Goal: Task Accomplishment & Management: Manage account settings

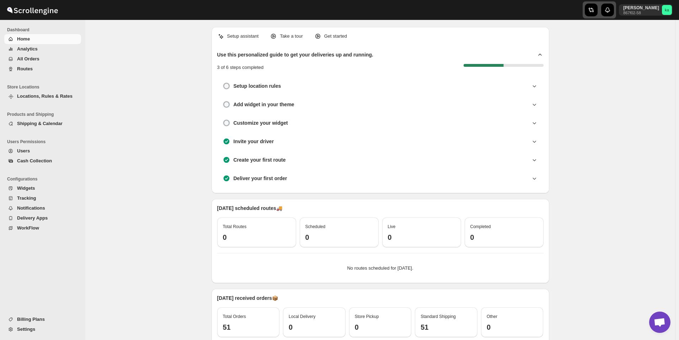
click at [598, 6] on div "button" at bounding box center [591, 10] width 13 height 13
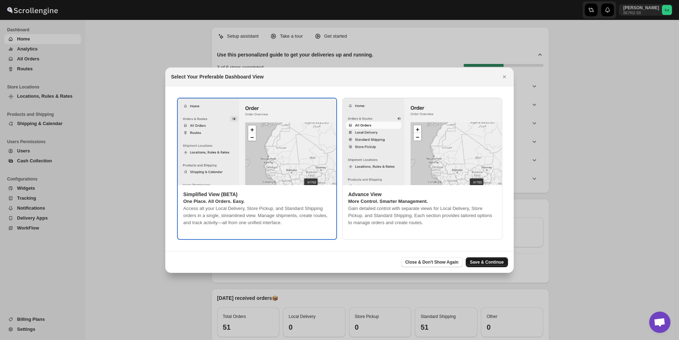
click at [488, 262] on span "Save & Continue" at bounding box center [487, 262] width 34 height 6
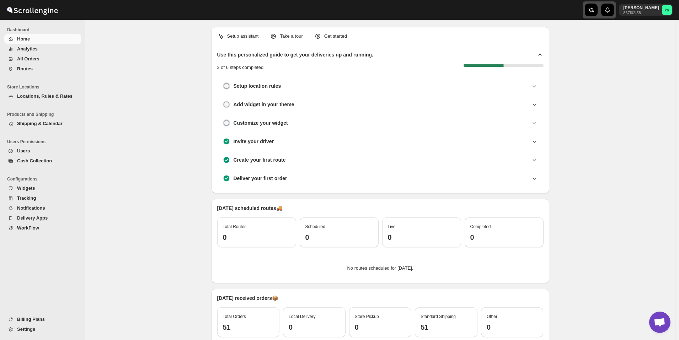
click at [595, 9] on icon "button" at bounding box center [591, 9] width 7 height 7
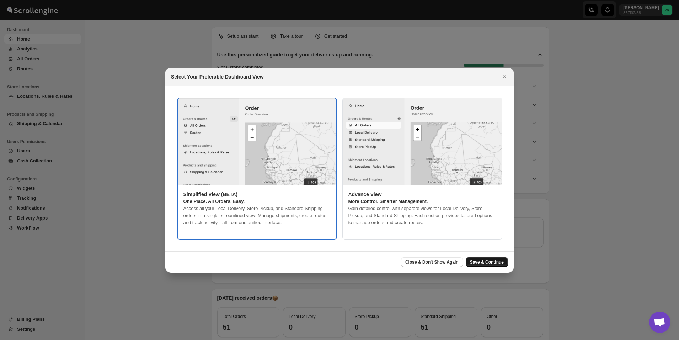
click at [491, 263] on span "Save & Continue" at bounding box center [487, 262] width 34 height 6
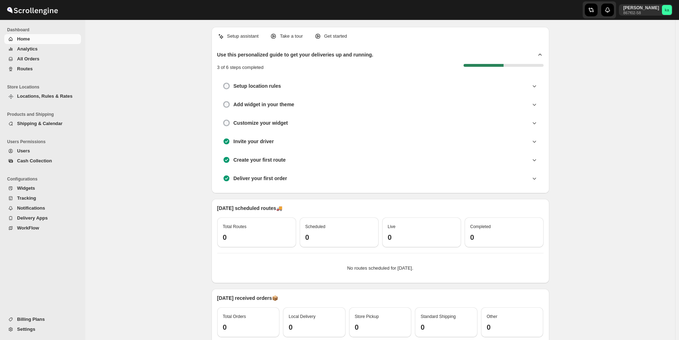
click at [27, 55] on span "All Orders" at bounding box center [48, 58] width 63 height 7
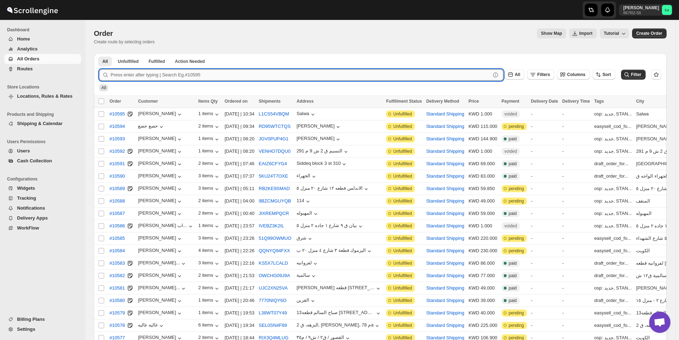
click at [153, 75] on input "text" at bounding box center [301, 74] width 380 height 11
paste input "9316"
type input "9316"
click at [99, 53] on button "Submit" at bounding box center [109, 56] width 20 height 7
click at [319, 43] on div "Order Create route by selecting orders Show Map Import Tutorial More actions Sh…" at bounding box center [380, 36] width 573 height 16
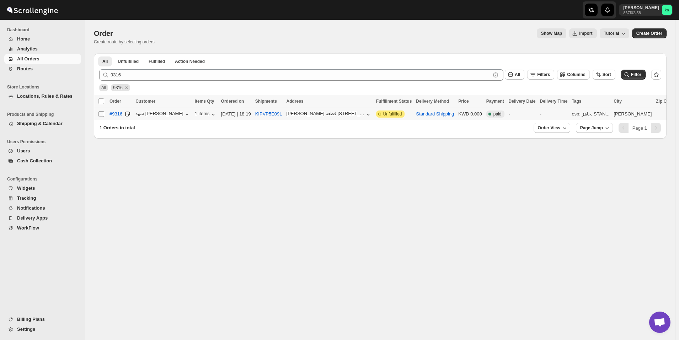
click at [101, 116] on input "Select order" at bounding box center [101, 114] width 6 height 6
checkbox input "true"
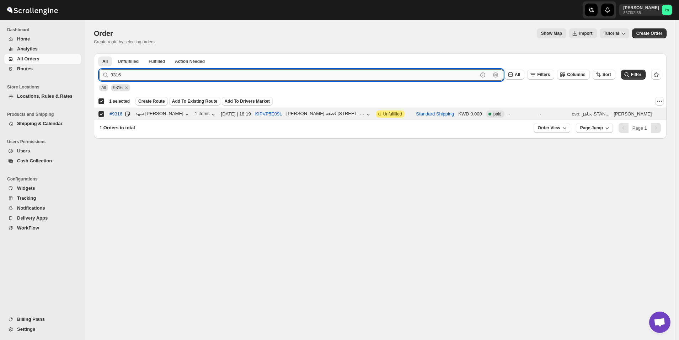
click at [191, 76] on input "9316" at bounding box center [294, 74] width 367 height 11
paste input "1039"
type input "10396"
click at [99, 53] on button "Submit" at bounding box center [109, 56] width 20 height 7
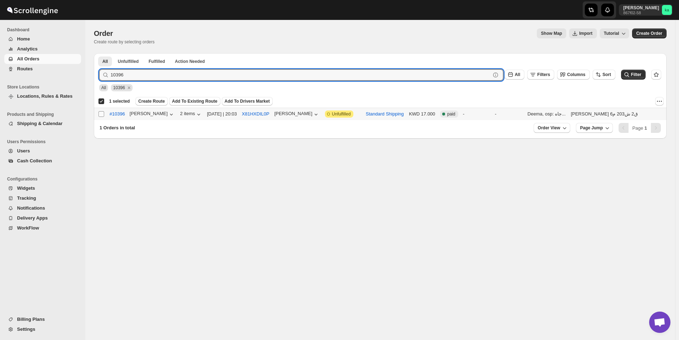
click at [102, 114] on input "Select order" at bounding box center [101, 114] width 6 height 6
checkbox input "true"
checkbox input "false"
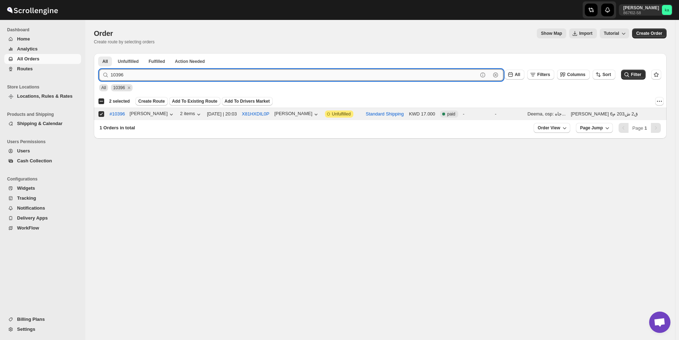
click at [132, 76] on input "10396" at bounding box center [294, 74] width 367 height 11
paste input "87"
type input "10387"
click at [99, 53] on button "Submit" at bounding box center [109, 56] width 20 height 7
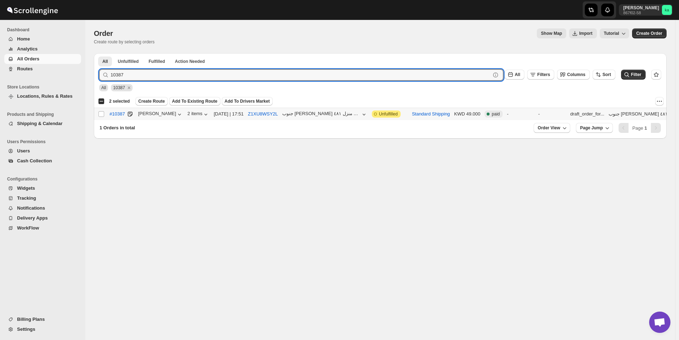
click at [101, 115] on input "Select order" at bounding box center [101, 114] width 6 height 6
checkbox input "true"
click at [229, 75] on input "10387" at bounding box center [294, 74] width 367 height 11
paste input "433"
type input "10433"
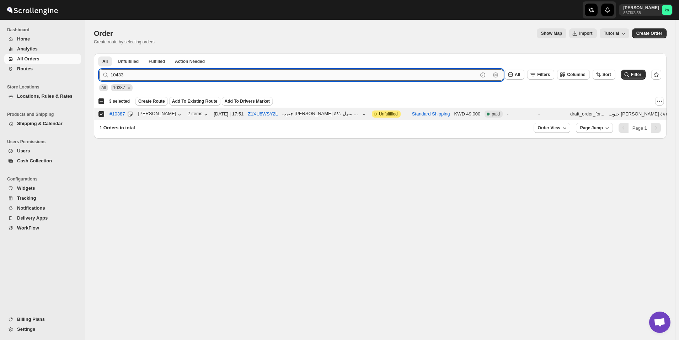
click at [99, 53] on button "Submit" at bounding box center [109, 56] width 20 height 7
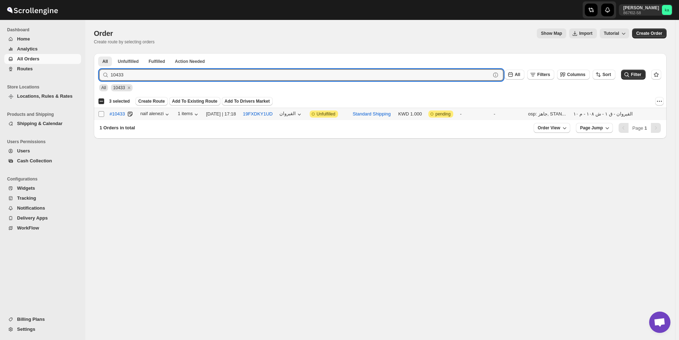
click at [101, 114] on input "Select order" at bounding box center [101, 114] width 6 height 6
checkbox input "true"
click at [171, 73] on input "10433" at bounding box center [294, 74] width 367 height 11
paste input "382"
type input "10382"
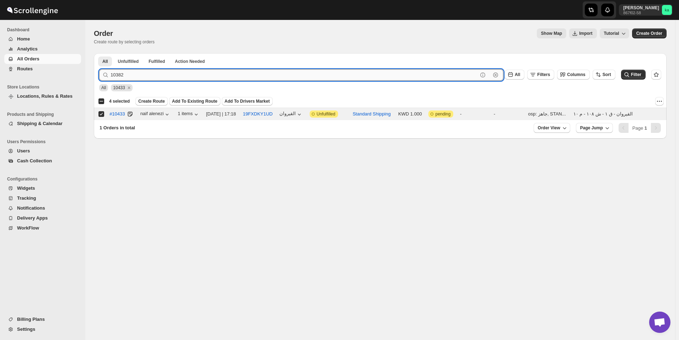
click at [99, 53] on button "Submit" at bounding box center [109, 56] width 20 height 7
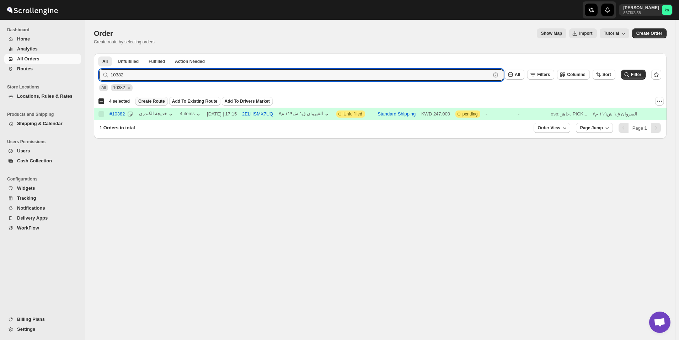
click at [143, 101] on span "Create Route" at bounding box center [151, 101] width 27 height 6
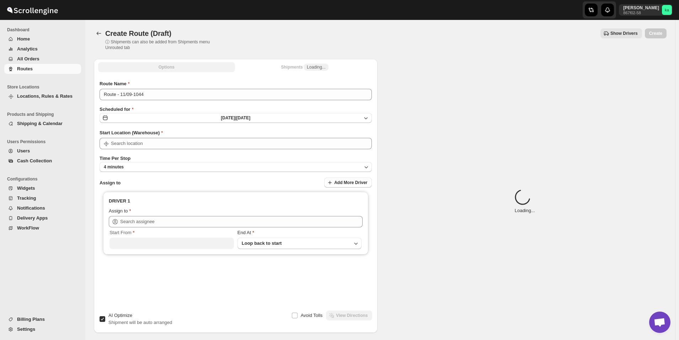
type input "Kuwait City"
click at [180, 166] on button "4 minutes" at bounding box center [236, 167] width 272 height 10
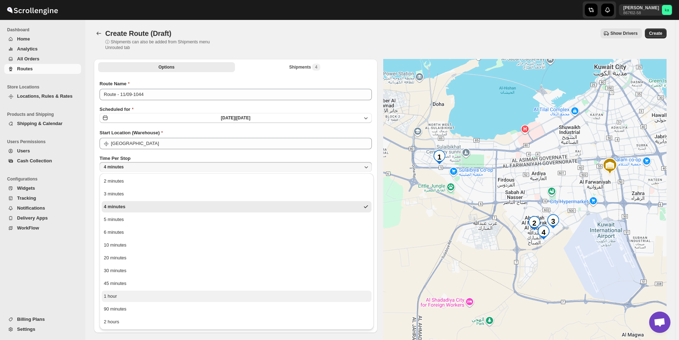
click at [125, 295] on button "1 hour" at bounding box center [237, 296] width 270 height 11
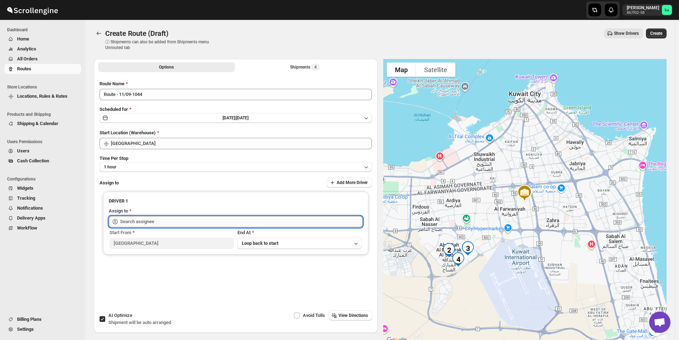
click at [165, 224] on input "text" at bounding box center [241, 221] width 242 height 11
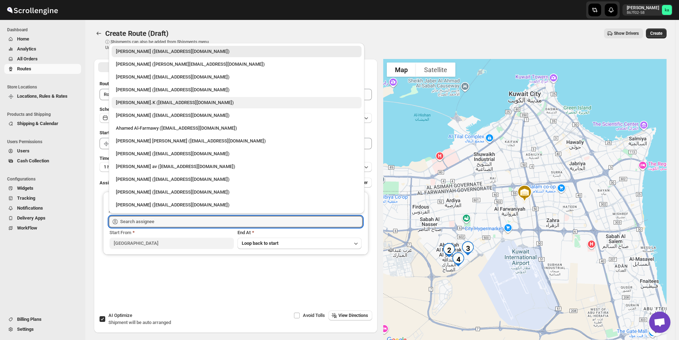
click at [143, 106] on div "Muhammed Ramees.K (rameesrami2680@gmail.com)" at bounding box center [236, 102] width 241 height 7
type input "Muhammed Ramees.K (rameesrami2680@gmail.com)"
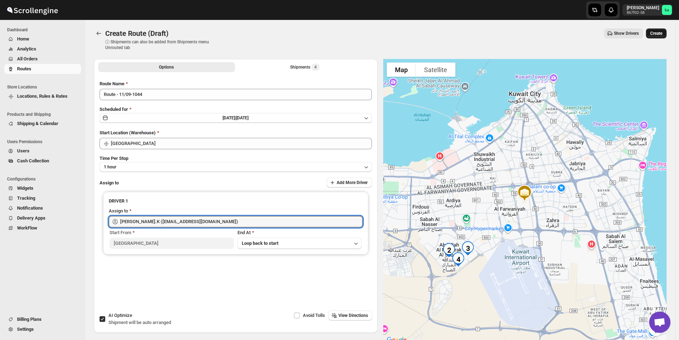
click at [661, 32] on span "Create" at bounding box center [656, 34] width 12 height 6
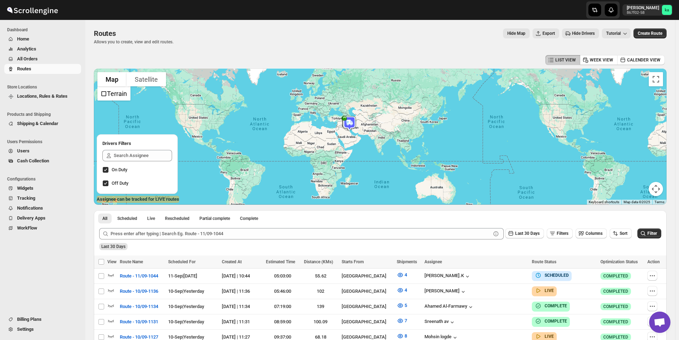
click at [32, 55] on span "All Orders" at bounding box center [48, 58] width 63 height 7
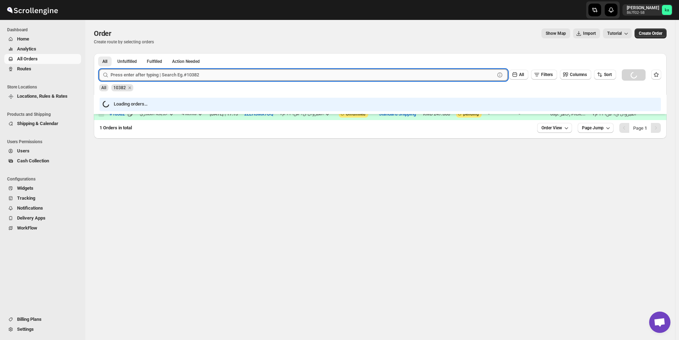
click at [181, 77] on input "text" at bounding box center [303, 74] width 384 height 11
paste input "10569"
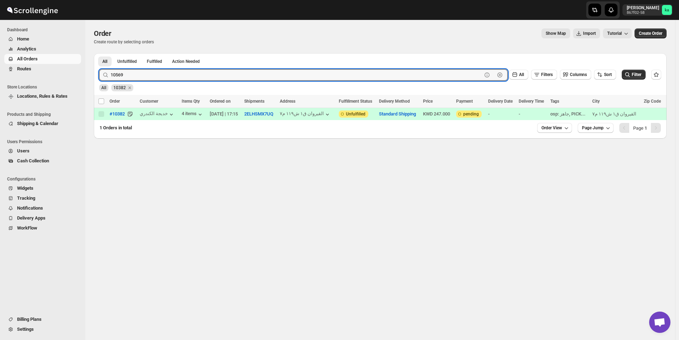
type input "10569"
click at [205, 72] on input "10569" at bounding box center [296, 74] width 371 height 11
click at [99, 53] on button "Submit" at bounding box center [109, 56] width 20 height 7
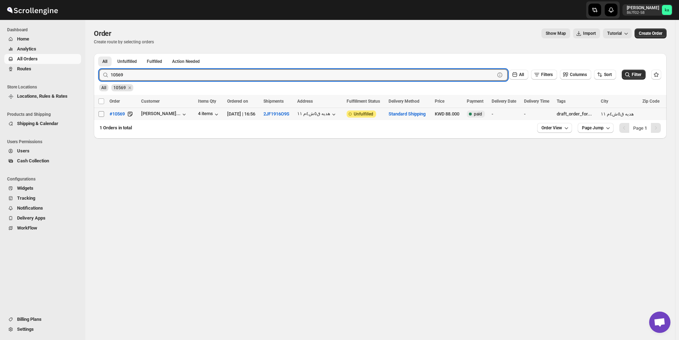
click at [101, 114] on input "Select order" at bounding box center [101, 114] width 6 height 6
checkbox input "true"
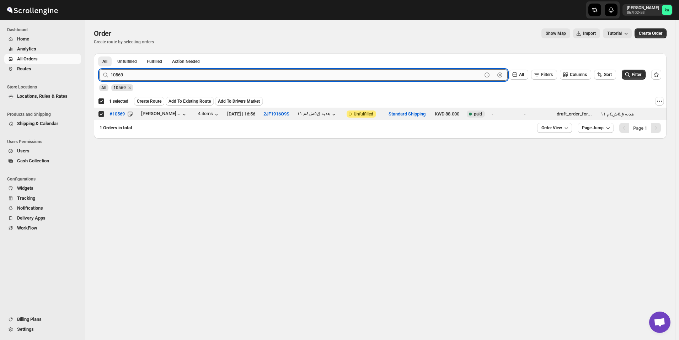
click at [214, 73] on input "10569" at bounding box center [296, 74] width 371 height 11
paste input "428"
type input "10428"
click at [99, 53] on button "Submit" at bounding box center [109, 56] width 20 height 7
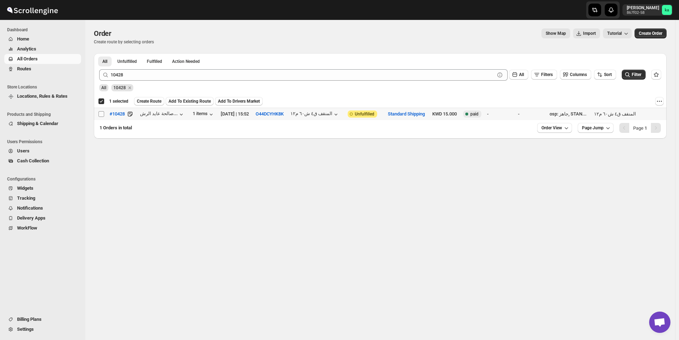
click at [102, 117] on input "Select order" at bounding box center [101, 114] width 6 height 6
checkbox input "true"
checkbox input "false"
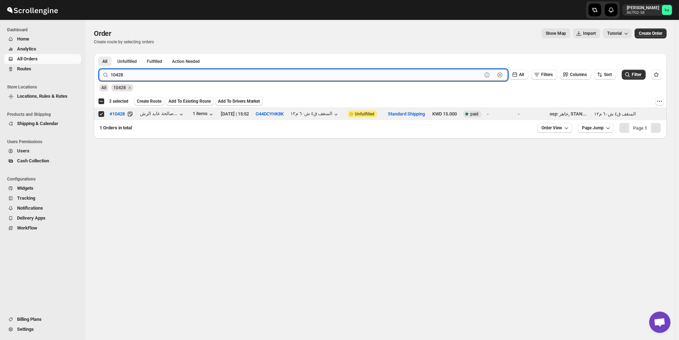
click at [192, 75] on input "10428" at bounding box center [296, 74] width 371 height 11
paste input "06"
type input "10406"
click at [99, 53] on button "Submit" at bounding box center [109, 56] width 20 height 7
click at [103, 116] on input "Select order" at bounding box center [101, 114] width 6 height 6
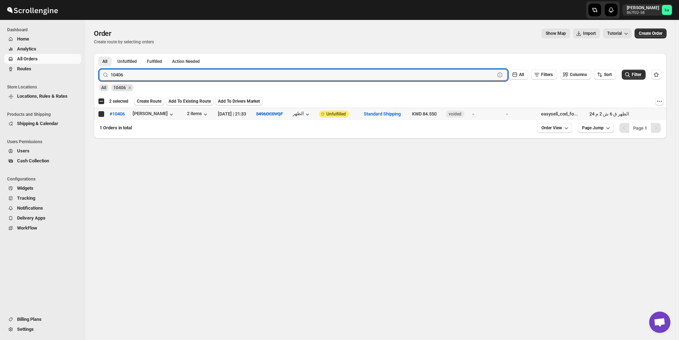
checkbox input "true"
click at [180, 73] on input "10406" at bounding box center [296, 74] width 371 height 11
paste input "29"
type input "10429"
click at [99, 53] on button "Submit" at bounding box center [109, 56] width 20 height 7
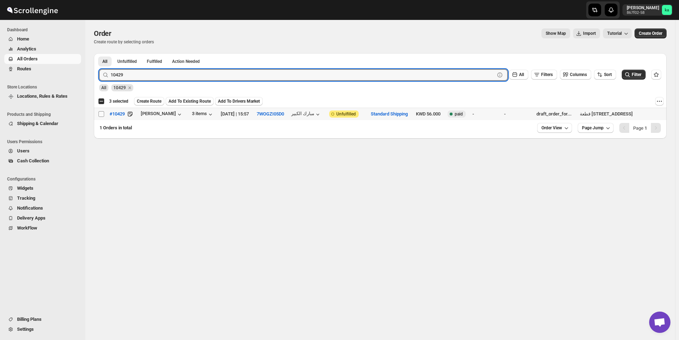
click at [99, 114] on input "Select order" at bounding box center [101, 114] width 6 height 6
checkbox input "true"
click at [189, 77] on input "10429" at bounding box center [296, 74] width 371 height 11
paste input "30"
type input "10430"
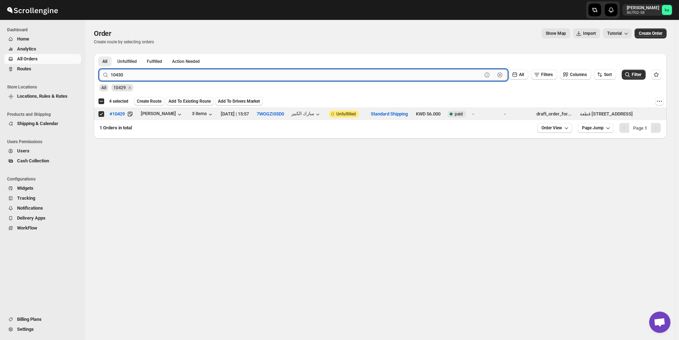
click at [99, 53] on button "Submit" at bounding box center [109, 56] width 20 height 7
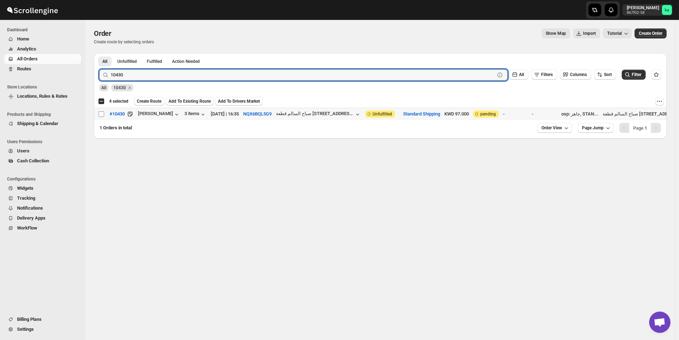
click at [101, 114] on input "Select order" at bounding box center [101, 114] width 6 height 6
checkbox input "true"
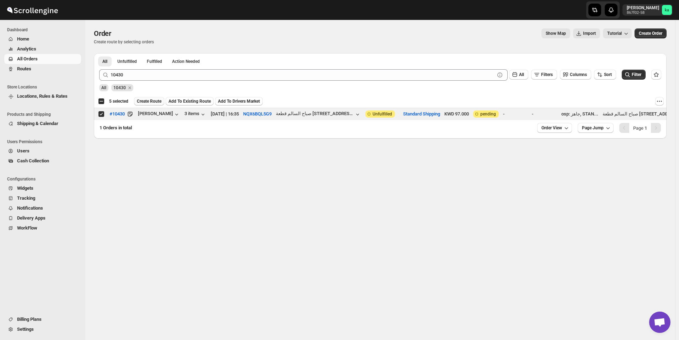
click at [150, 103] on span "Create Route" at bounding box center [149, 101] width 25 height 6
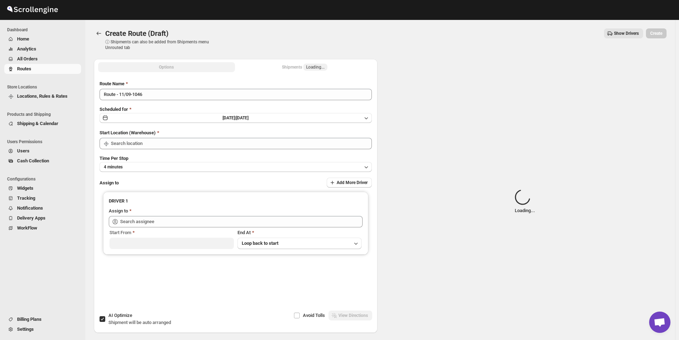
type input "Kuwait City"
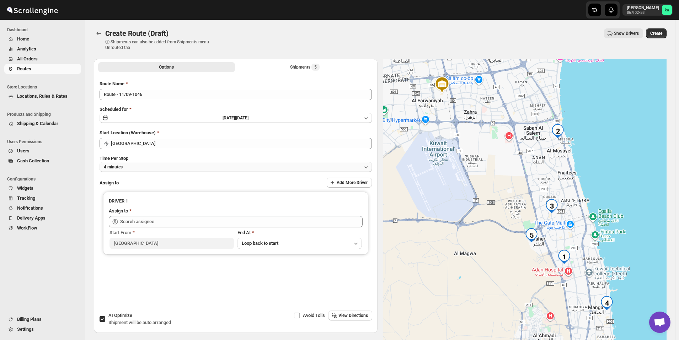
click at [161, 163] on button "4 minutes" at bounding box center [236, 167] width 272 height 10
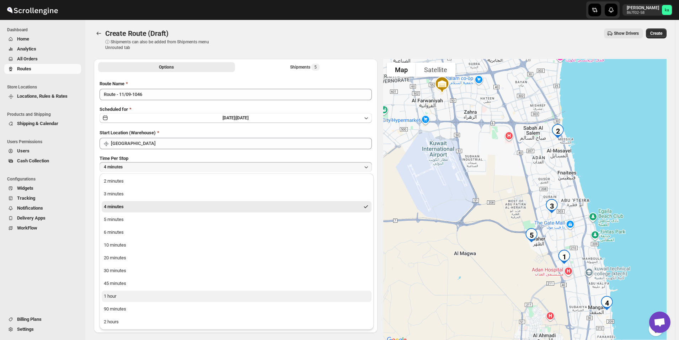
click at [127, 298] on button "1 hour" at bounding box center [237, 296] width 270 height 11
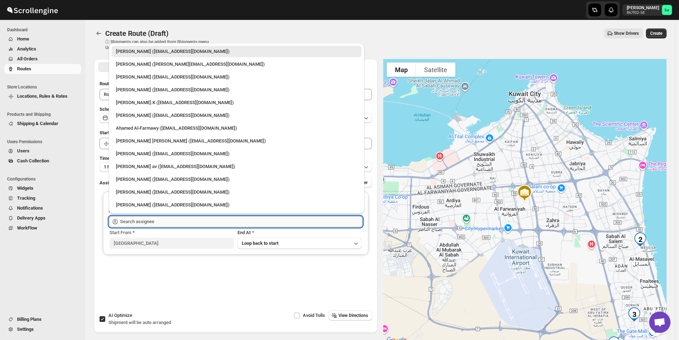
click at [151, 219] on input "text" at bounding box center [241, 221] width 242 height 11
click at [140, 81] on div "Mohameed Ismayil (ismayil22110@gmail.com)" at bounding box center [237, 76] width 250 height 11
type input "Mohameed Ismayil (ismayil22110@gmail.com)"
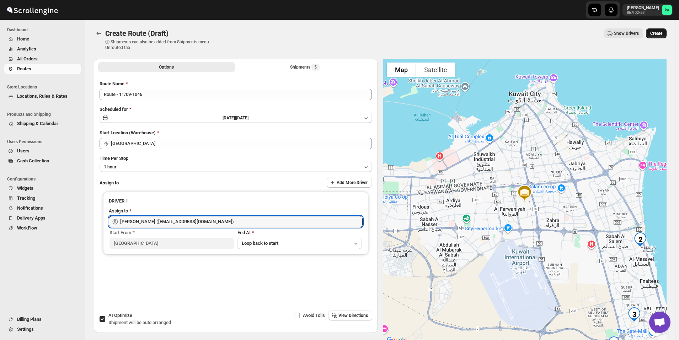
click at [662, 31] on span "Create" at bounding box center [656, 34] width 12 height 6
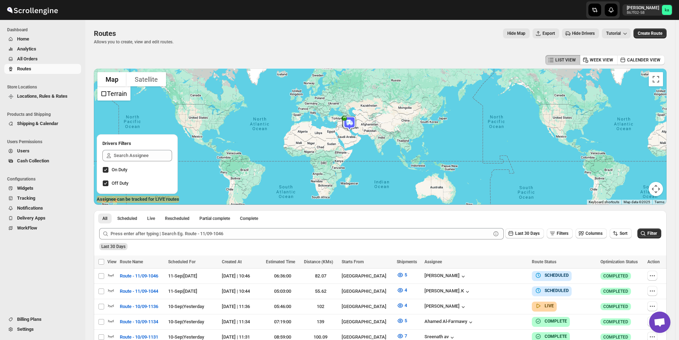
click at [39, 59] on span "All Orders" at bounding box center [48, 58] width 63 height 7
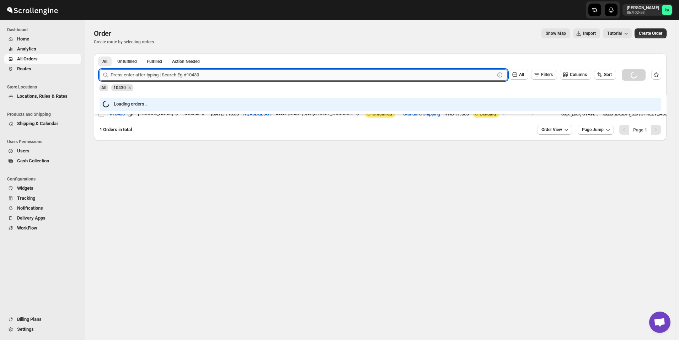
click at [189, 77] on input "text" at bounding box center [303, 74] width 384 height 11
paste input "10414"
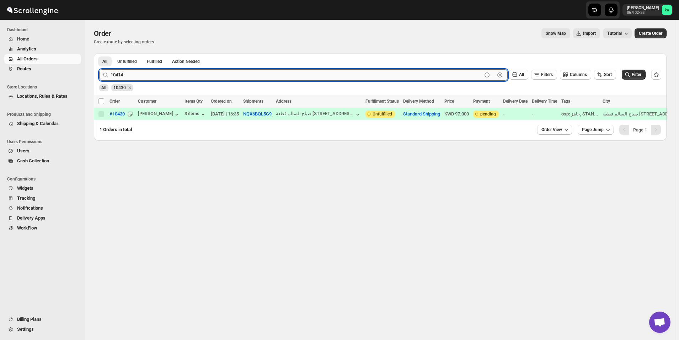
type input "10414"
click at [99, 53] on button "Submit" at bounding box center [109, 56] width 20 height 7
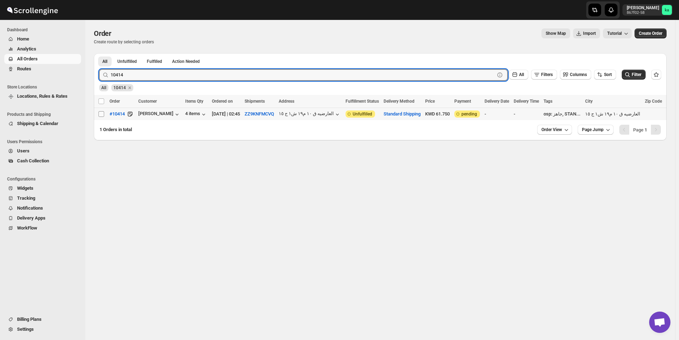
click at [100, 114] on input "Select order" at bounding box center [101, 114] width 6 height 6
checkbox input "true"
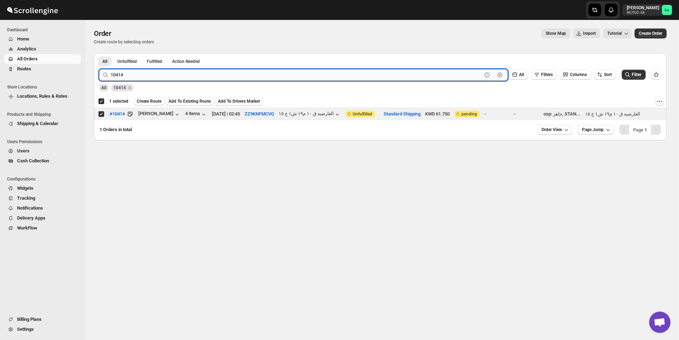
click at [181, 78] on input "10414" at bounding box center [296, 74] width 371 height 11
paste input "226"
type input "10226"
click at [99, 53] on button "Submit" at bounding box center [109, 56] width 20 height 7
click at [101, 115] on input "Select order" at bounding box center [101, 114] width 6 height 6
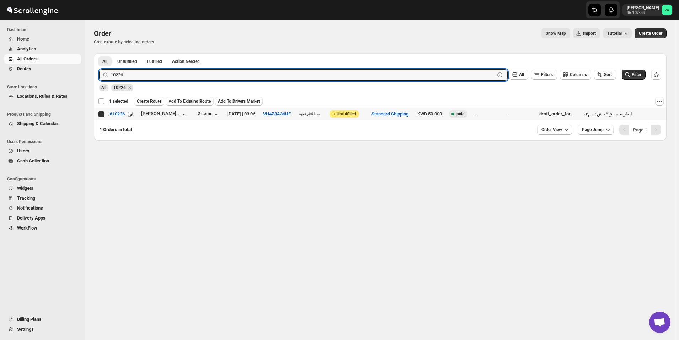
checkbox input "true"
checkbox input "false"
click at [160, 74] on input "10226" at bounding box center [296, 74] width 371 height 11
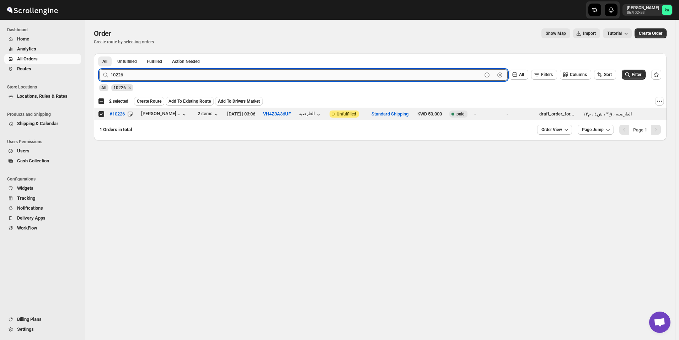
paste input "423"
type input "10423"
click at [99, 53] on button "Submit" at bounding box center [109, 56] width 20 height 7
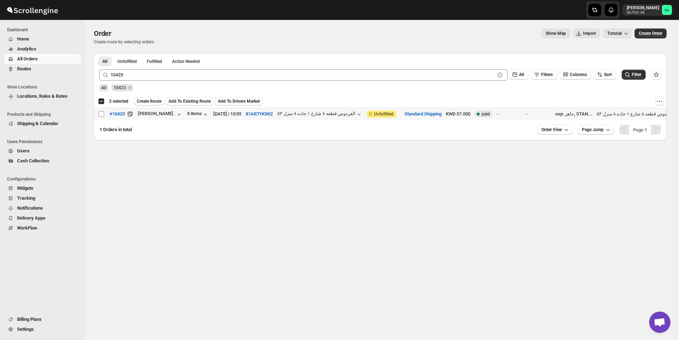
click at [100, 115] on input "Select order" at bounding box center [101, 114] width 6 height 6
checkbox input "true"
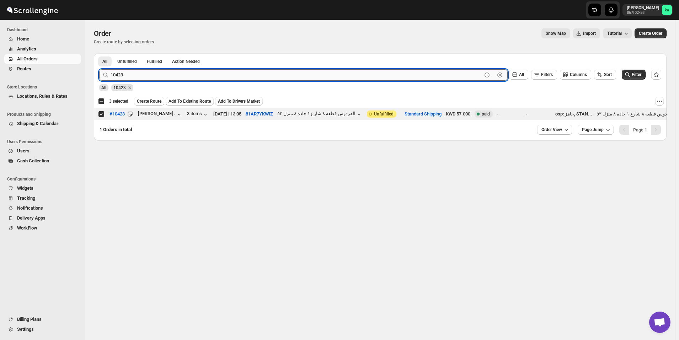
click at [171, 72] on input "10423" at bounding box center [296, 74] width 371 height 11
paste input "524"
type input "10524"
click at [99, 53] on button "Submit" at bounding box center [109, 56] width 20 height 7
click at [102, 113] on input "Select order" at bounding box center [101, 114] width 6 height 6
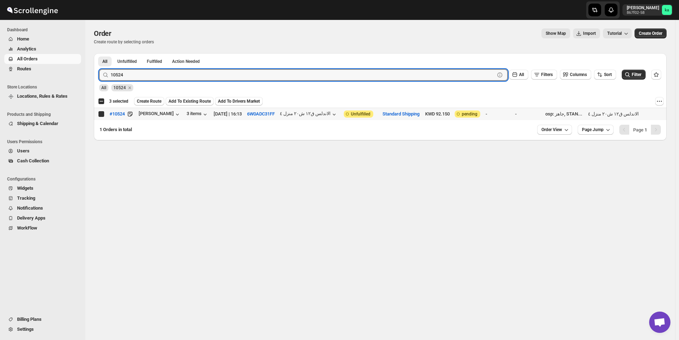
checkbox input "true"
click at [184, 75] on input "10524" at bounding box center [296, 74] width 371 height 11
paste input "427"
type input "10427"
click at [99, 53] on button "Submit" at bounding box center [109, 56] width 20 height 7
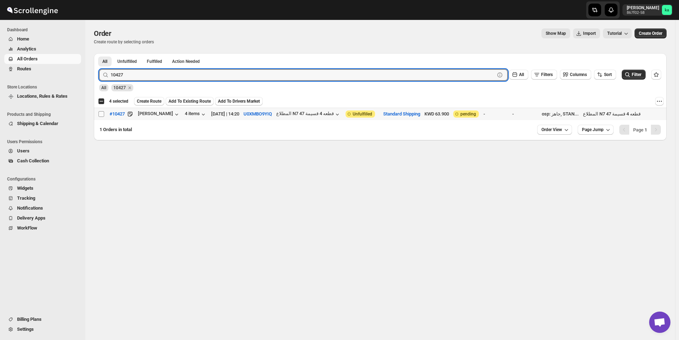
click at [100, 115] on input "Select order" at bounding box center [101, 114] width 6 height 6
checkbox input "true"
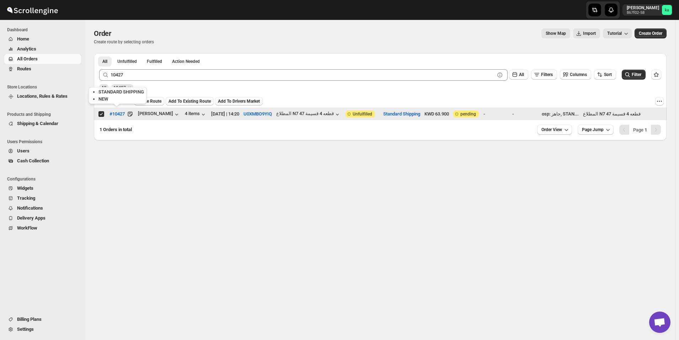
click at [147, 101] on div "STANDARD SHIPPING NEW" at bounding box center [117, 97] width 61 height 23
click at [150, 102] on span "Create Route" at bounding box center [149, 101] width 25 height 6
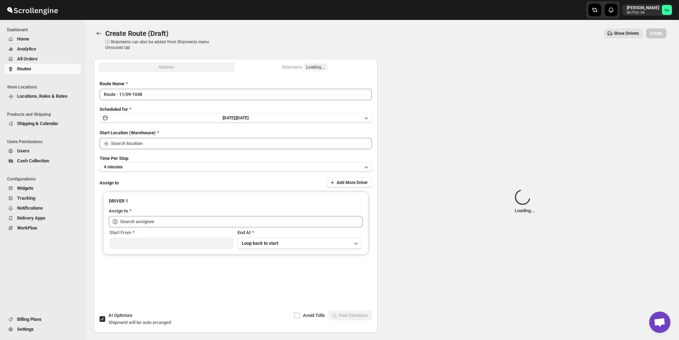
type input "Kuwait City"
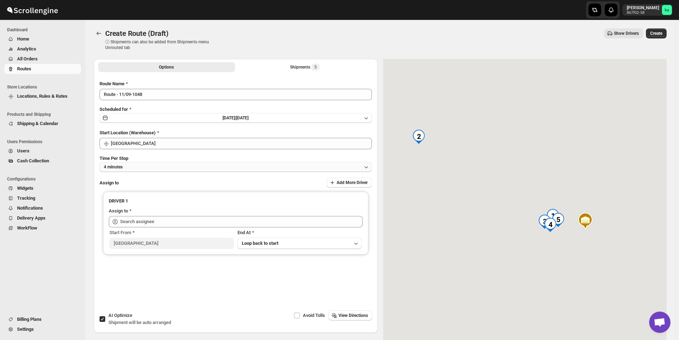
click at [139, 168] on button "4 minutes" at bounding box center [236, 167] width 272 height 10
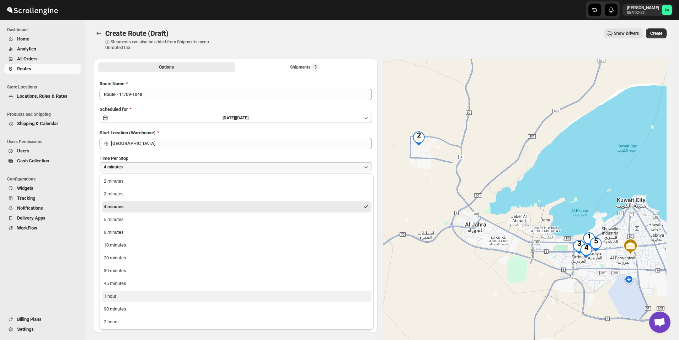
click at [125, 297] on button "1 hour" at bounding box center [237, 296] width 270 height 11
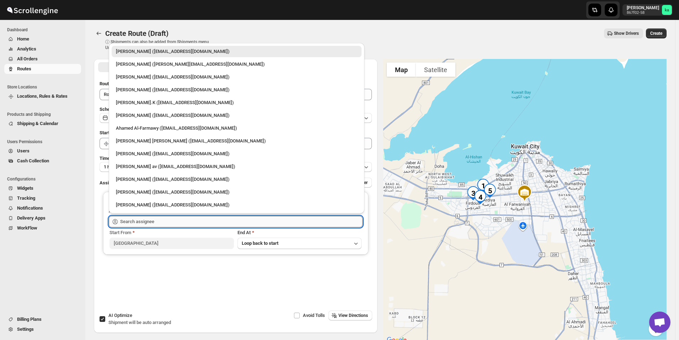
click at [144, 223] on input "text" at bounding box center [241, 221] width 242 height 11
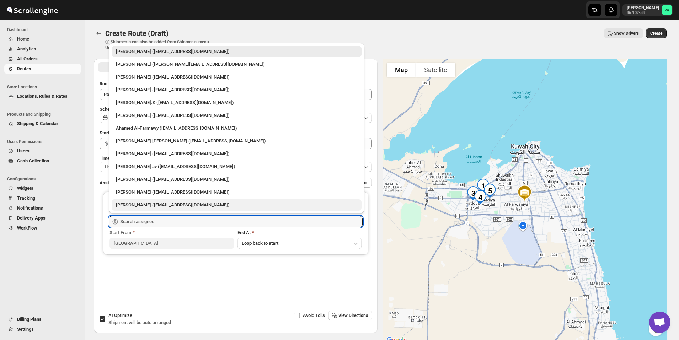
click at [136, 207] on div "Shaibaz Karbari (shaibazkarbari364@gmail.com)" at bounding box center [236, 205] width 241 height 7
type input "Shaibaz Karbari (shaibazkarbari364@gmail.com)"
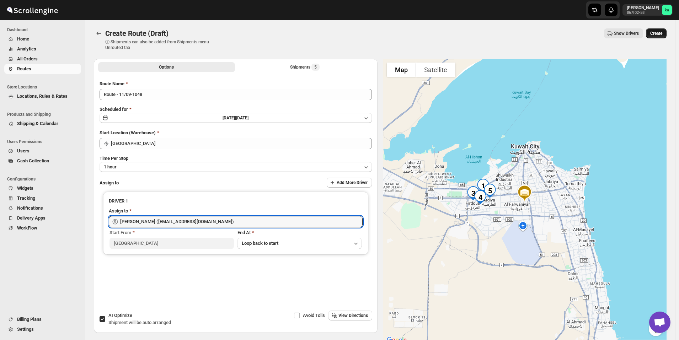
click at [662, 36] on span "Create" at bounding box center [656, 34] width 12 height 6
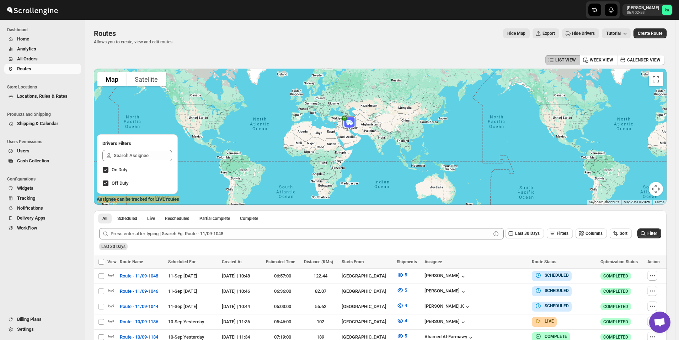
click at [45, 59] on span "All Orders" at bounding box center [48, 58] width 63 height 7
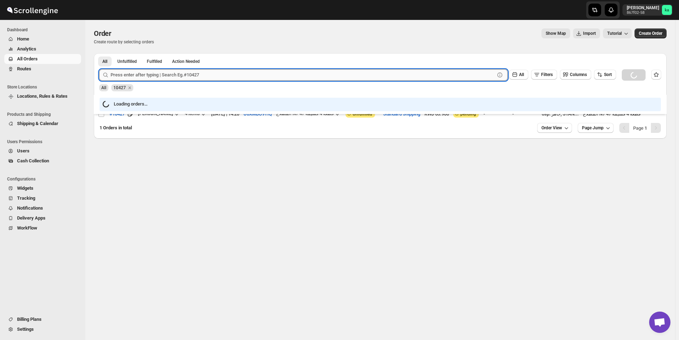
click at [163, 77] on input "text" at bounding box center [303, 74] width 384 height 11
paste input "10425"
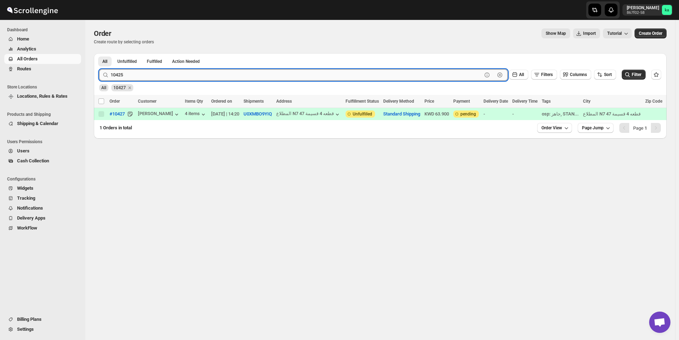
type input "10425"
click at [99, 53] on button "Submit" at bounding box center [109, 56] width 20 height 7
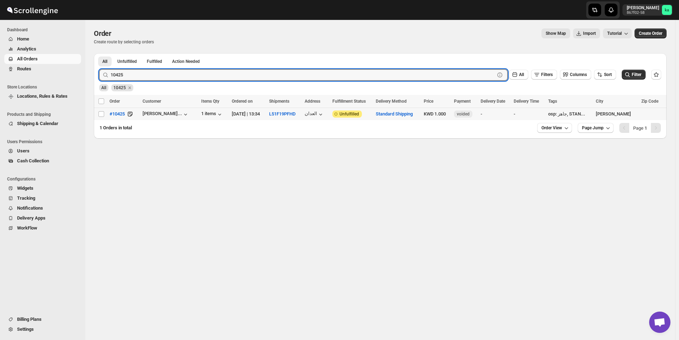
click at [102, 118] on td "Select order" at bounding box center [101, 114] width 14 height 12
checkbox input "true"
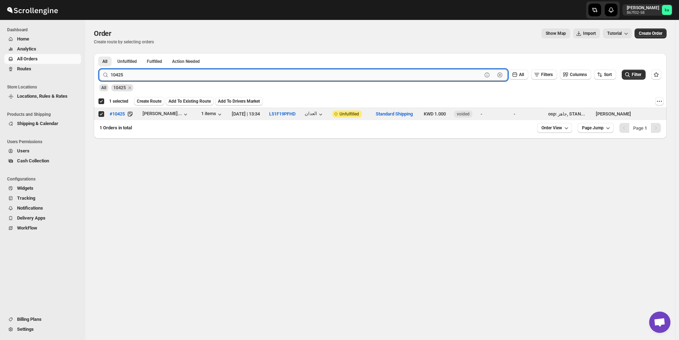
click at [171, 73] on input "10425" at bounding box center [296, 74] width 371 height 11
paste input "03"
type input "10403"
click at [99, 53] on button "Submit" at bounding box center [109, 56] width 20 height 7
click at [99, 115] on input "Select order" at bounding box center [101, 114] width 6 height 6
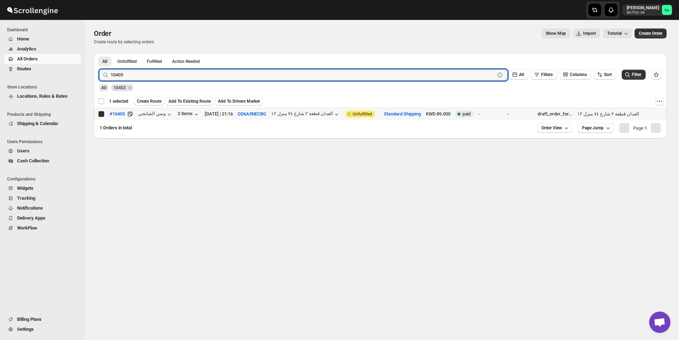
checkbox input "true"
checkbox input "false"
click at [184, 75] on input "10403" at bounding box center [296, 74] width 371 height 11
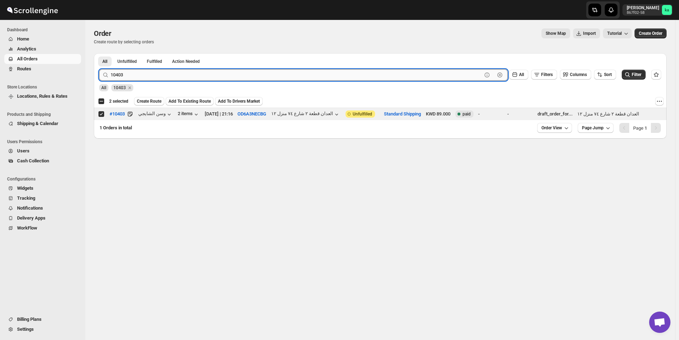
paste input "398"
type input "10398"
click at [99, 53] on button "Submit" at bounding box center [109, 56] width 20 height 7
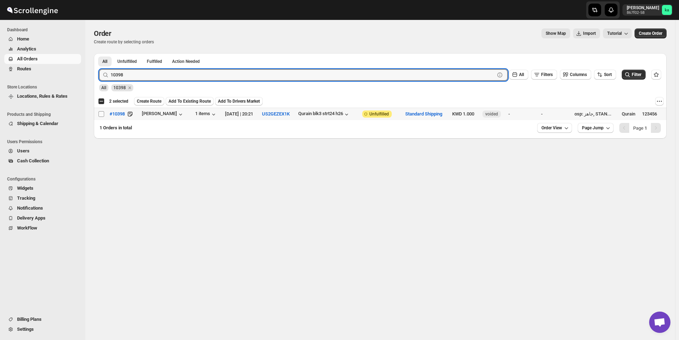
click at [102, 114] on input "Select order" at bounding box center [101, 114] width 6 height 6
checkbox input "true"
click at [211, 72] on input "10398" at bounding box center [296, 74] width 371 height 11
paste input "3"
type input "10393"
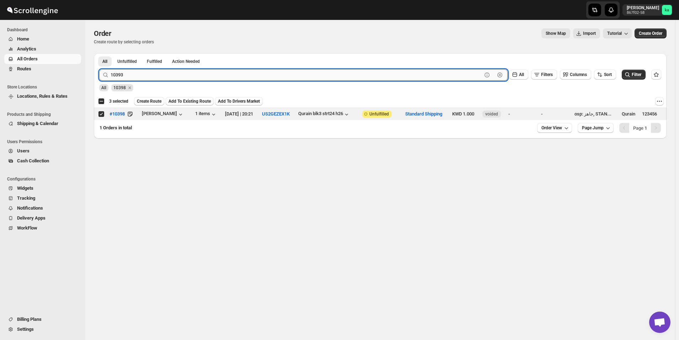
click at [99, 53] on button "Submit" at bounding box center [109, 56] width 20 height 7
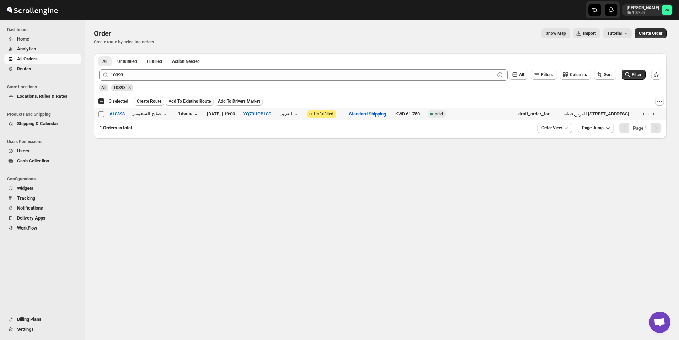
click at [100, 113] on input "Select order" at bounding box center [101, 114] width 6 height 6
checkbox input "true"
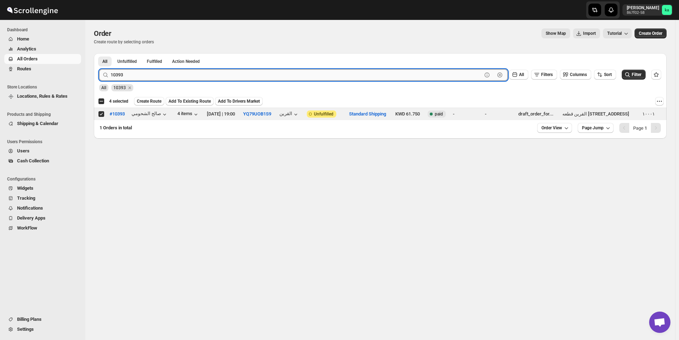
click at [198, 73] on input "10393" at bounding box center [296, 74] width 371 height 11
paste input "434"
type input "10434"
click at [99, 53] on button "Submit" at bounding box center [109, 56] width 20 height 7
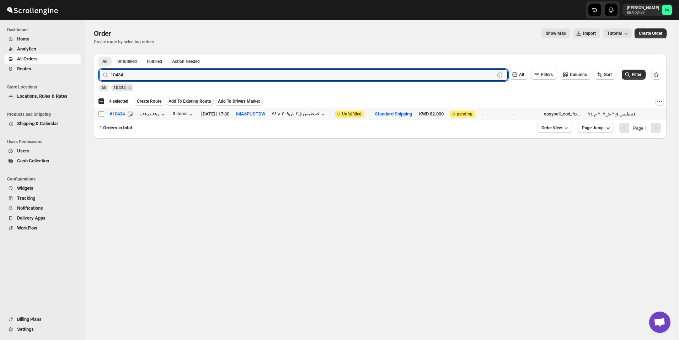
click at [101, 114] on input "Select order" at bounding box center [101, 114] width 6 height 6
checkbox input "true"
click at [135, 73] on input "10434" at bounding box center [296, 74] width 371 height 11
paste input "1"
type input "10431"
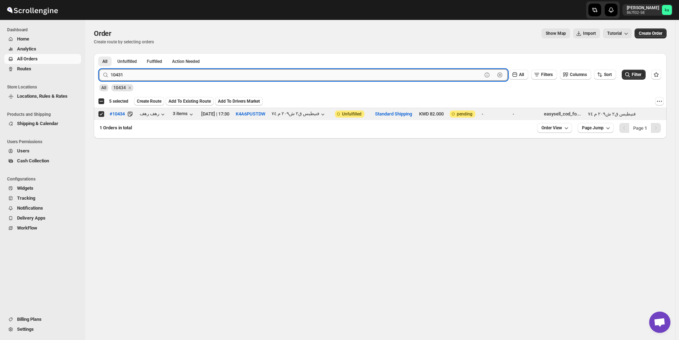
click at [99, 53] on button "Submit" at bounding box center [109, 56] width 20 height 7
click at [102, 113] on input "Select order" at bounding box center [101, 114] width 6 height 6
checkbox input "true"
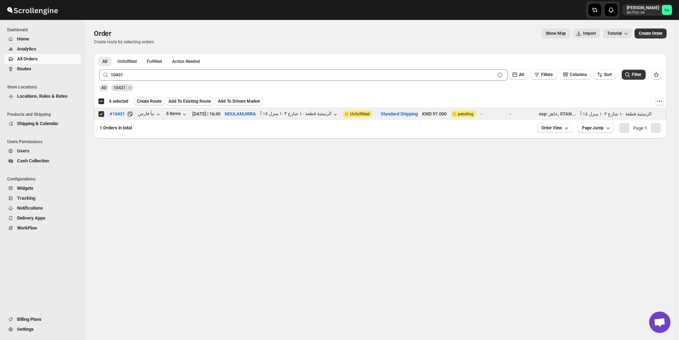
click at [146, 102] on span "Create Route" at bounding box center [149, 101] width 25 height 6
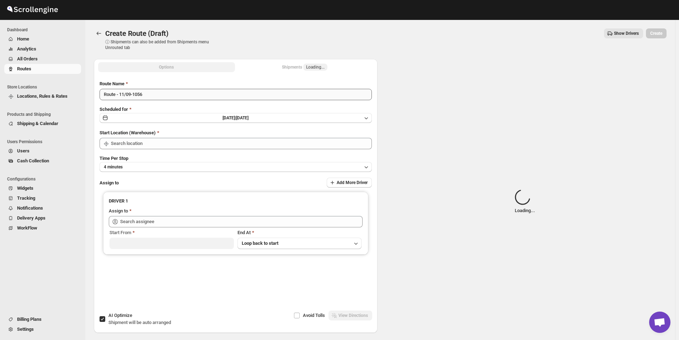
type input "Kuwait City"
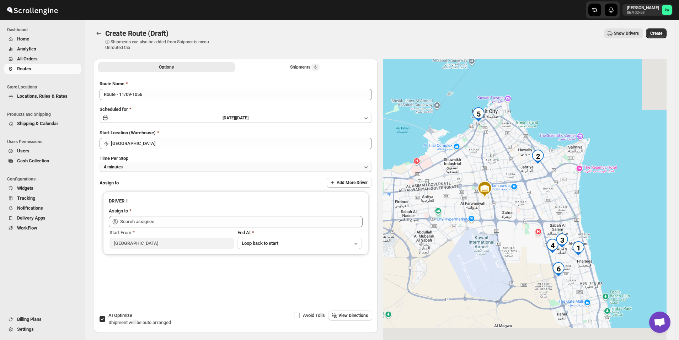
click at [148, 171] on button "4 minutes" at bounding box center [236, 167] width 272 height 10
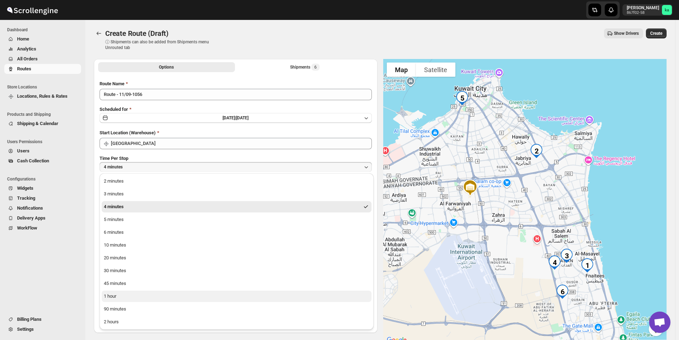
click at [113, 295] on div "1 hour" at bounding box center [110, 296] width 12 height 7
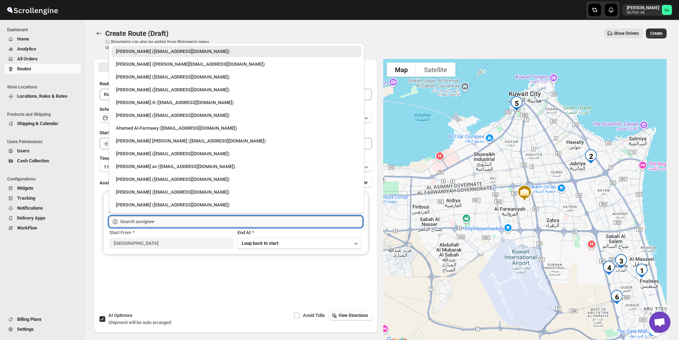
click at [144, 225] on input "text" at bounding box center [241, 221] width 242 height 11
click at [144, 164] on div "Sreenath av (sreenathbhasibhasi@gmail.com)" at bounding box center [236, 166] width 241 height 7
type input "Sreenath av (sreenathbhasibhasi@gmail.com)"
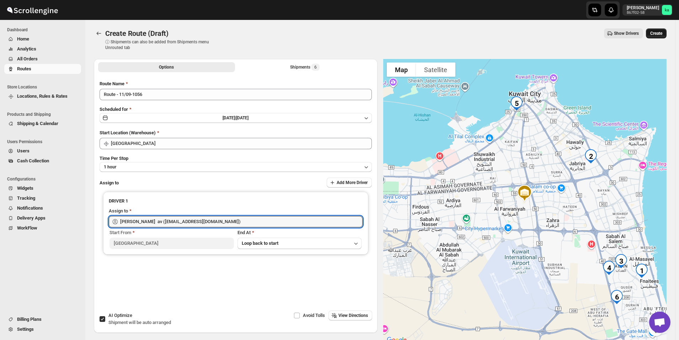
click at [666, 32] on button "Create" at bounding box center [656, 33] width 21 height 10
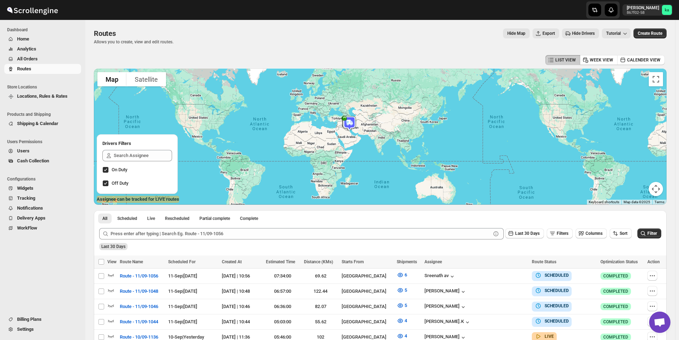
click at [31, 62] on span "All Orders" at bounding box center [48, 58] width 63 height 7
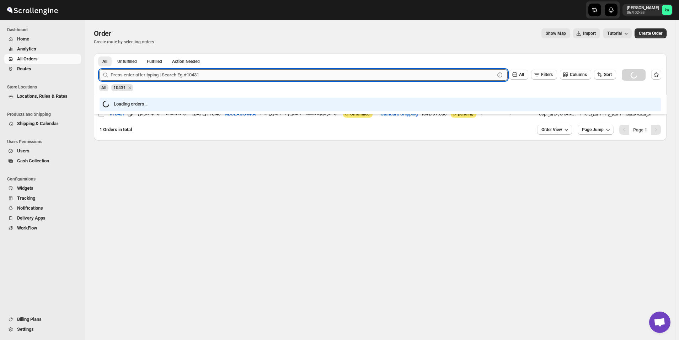
click at [163, 71] on input "text" at bounding box center [303, 74] width 384 height 11
paste input "10218"
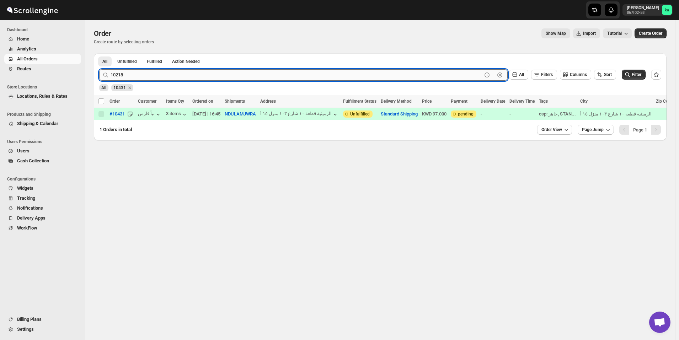
click at [99, 53] on button "Submit" at bounding box center [109, 56] width 20 height 7
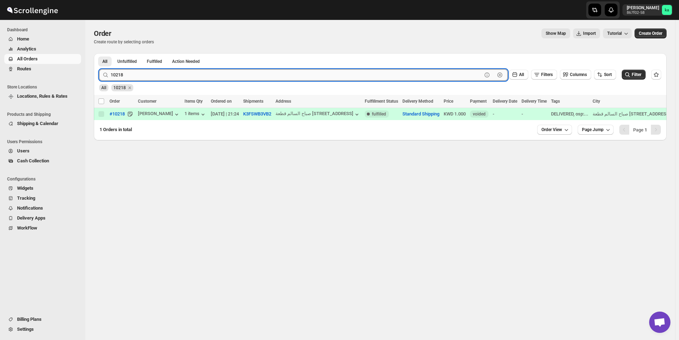
click at [169, 71] on input "10218" at bounding box center [296, 74] width 371 height 11
paste input "38"
type input "10388"
click at [99, 53] on button "Submit" at bounding box center [109, 56] width 20 height 7
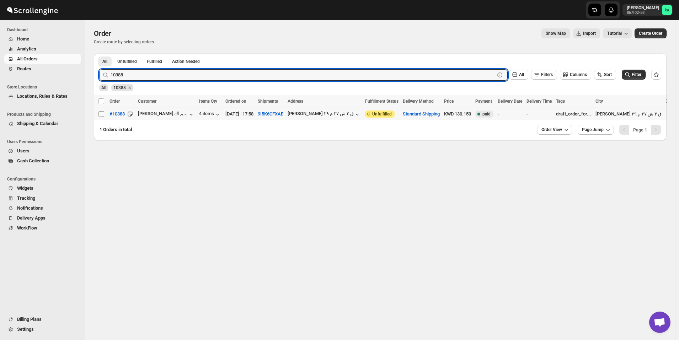
click at [101, 116] on input "Select order" at bounding box center [101, 114] width 6 height 6
checkbox input "true"
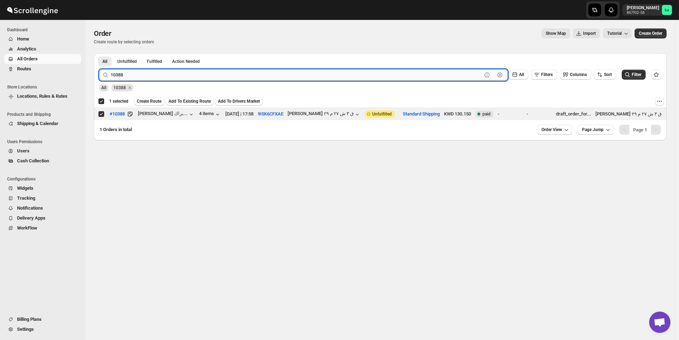
click at [149, 75] on input "10388" at bounding box center [296, 74] width 371 height 11
paste input "163"
type input "10163"
click at [99, 53] on button "Submit" at bounding box center [109, 56] width 20 height 7
click at [99, 115] on input "Select order" at bounding box center [101, 114] width 6 height 6
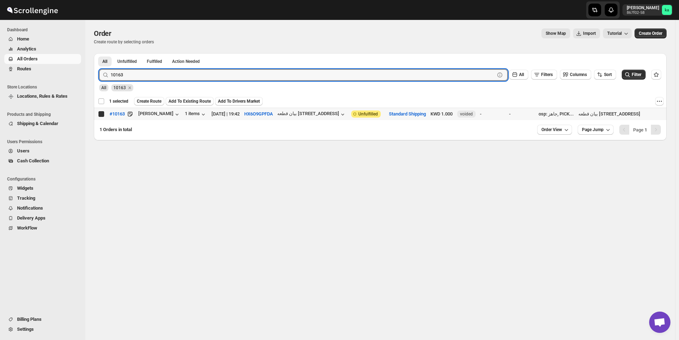
checkbox input "true"
checkbox input "false"
click at [165, 74] on input "10163" at bounding box center [296, 74] width 371 height 11
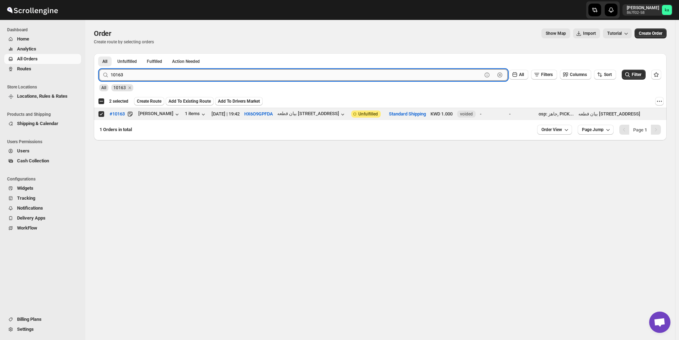
paste input "459"
type input "10459"
click at [99, 53] on button "Submit" at bounding box center [109, 56] width 20 height 7
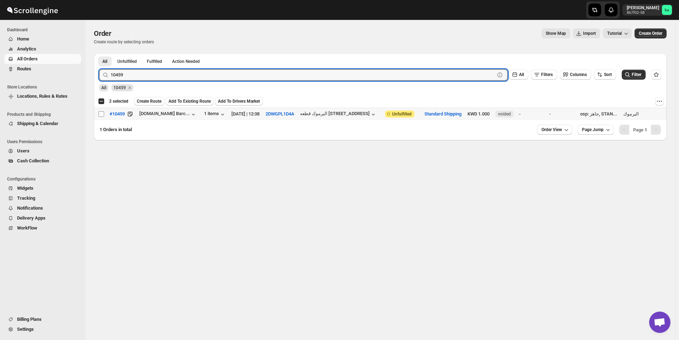
click at [102, 113] on input "Select order" at bounding box center [101, 114] width 6 height 6
checkbox input "true"
click at [199, 73] on input "10459" at bounding box center [296, 74] width 371 height 11
paste input "11"
type input "10411"
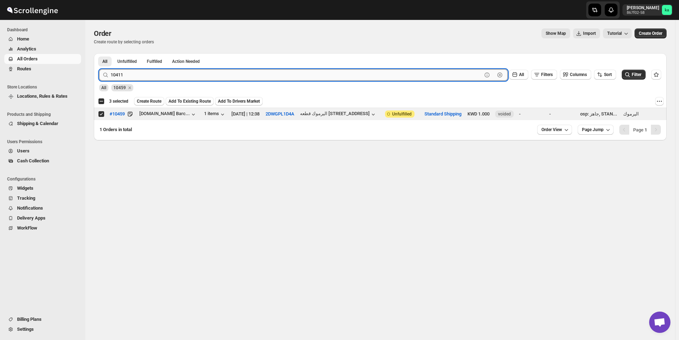
click at [99, 53] on button "Submit" at bounding box center [109, 56] width 20 height 7
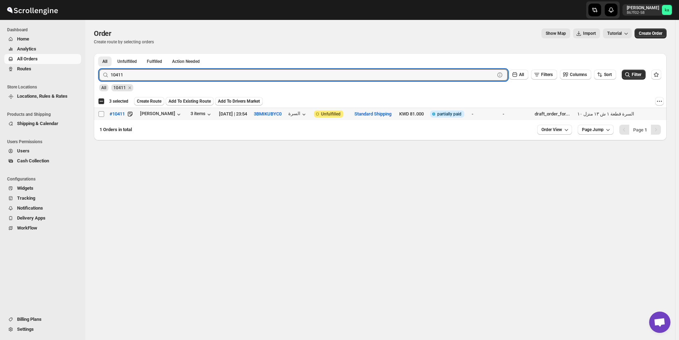
click at [102, 114] on input "Select order" at bounding box center [101, 114] width 6 height 6
checkbox input "true"
click at [154, 75] on input "10411" at bounding box center [296, 74] width 371 height 11
paste input "384"
click at [99, 53] on button "Submit" at bounding box center [109, 56] width 20 height 7
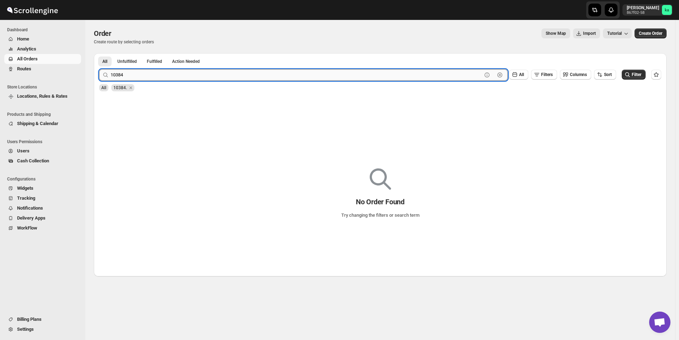
type input "10384"
click at [99, 53] on button "Submit" at bounding box center [109, 56] width 20 height 7
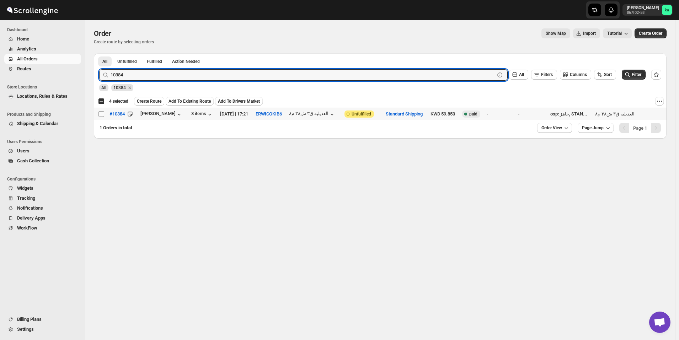
click at [102, 115] on input "Select order" at bounding box center [101, 114] width 6 height 6
checkbox input "true"
click at [136, 75] on input "10384" at bounding box center [296, 74] width 371 height 11
paste input "421"
type input "10421"
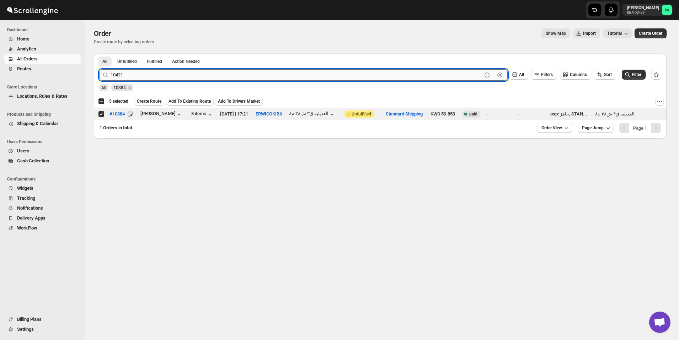
click at [99, 53] on button "Submit" at bounding box center [109, 56] width 20 height 7
click at [99, 116] on input "Select order" at bounding box center [101, 114] width 6 height 6
checkbox input "true"
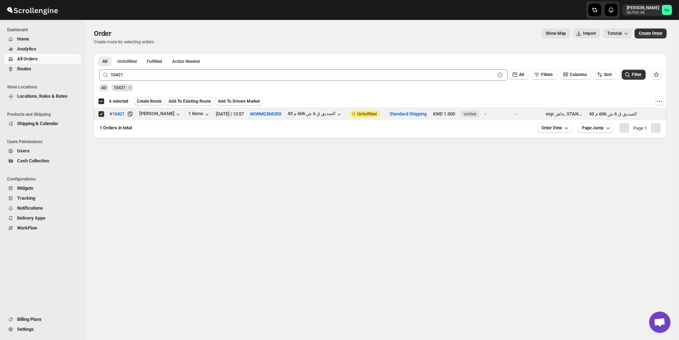
click at [143, 102] on span "Create Route" at bounding box center [149, 101] width 25 height 6
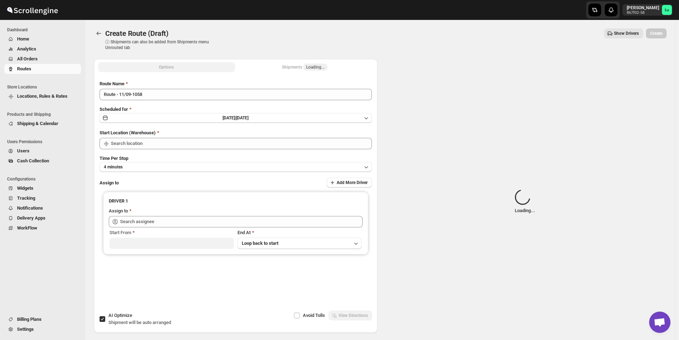
type input "Kuwait City"
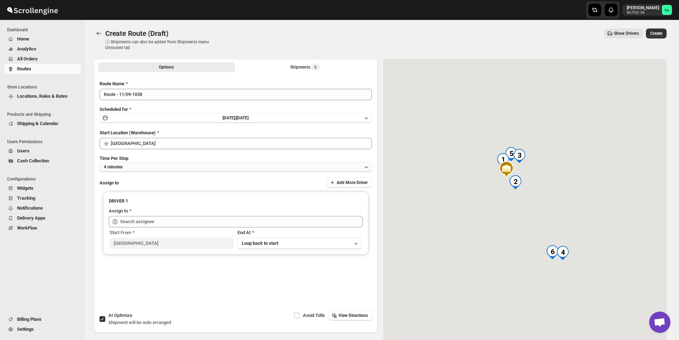
click at [145, 168] on button "4 minutes" at bounding box center [236, 167] width 272 height 10
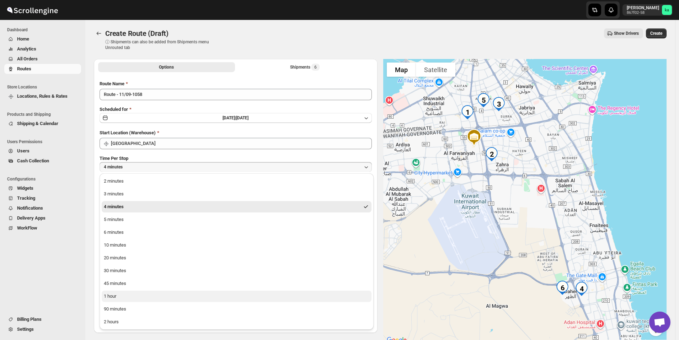
click at [135, 302] on ul "2 minutes 3 minutes 4 minutes 5 minutes 6 minutes 10 minutes 20 minutes 30 minu…" at bounding box center [237, 252] width 270 height 152
click at [135, 298] on button "1 hour" at bounding box center [237, 296] width 270 height 11
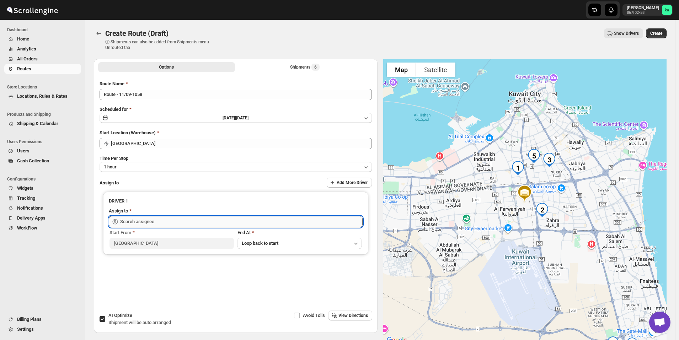
click at [200, 221] on input "text" at bounding box center [241, 221] width 242 height 11
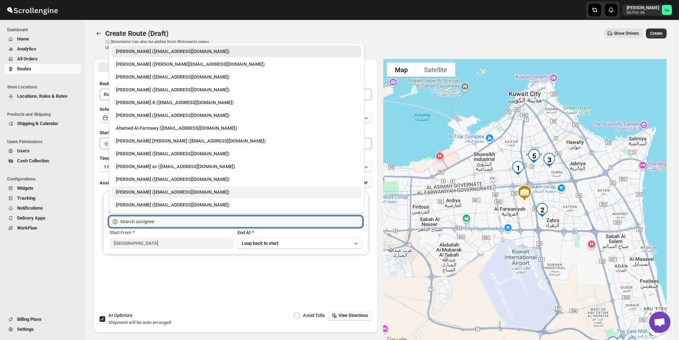
click at [137, 193] on div "Mohammed faizan (fs3453480@gmail.com)" at bounding box center [236, 192] width 241 height 7
type input "Mohammed faizan (fs3453480@gmail.com)"
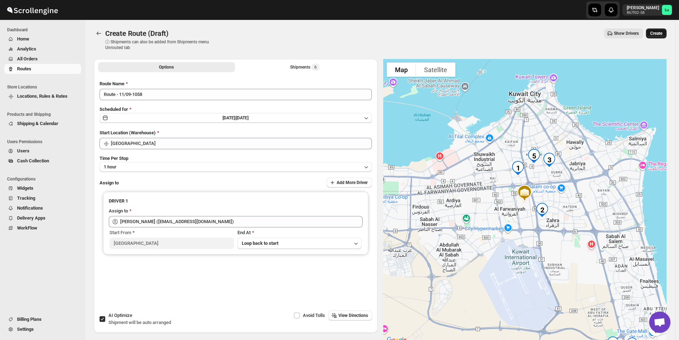
click at [662, 32] on span "Create" at bounding box center [656, 34] width 12 height 6
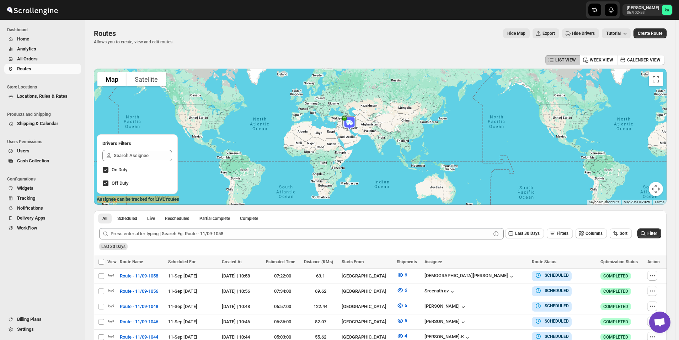
click at [31, 57] on span "All Orders" at bounding box center [27, 58] width 21 height 5
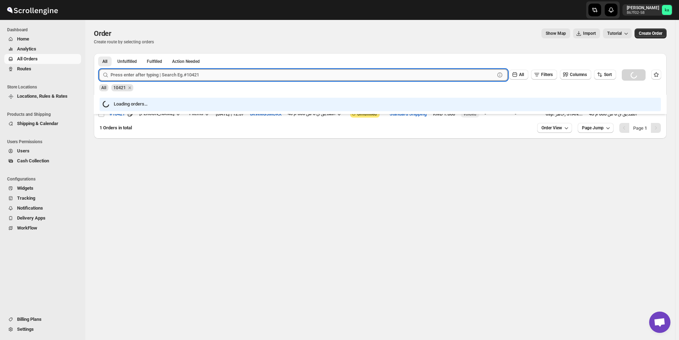
click at [175, 72] on input "text" at bounding box center [303, 74] width 384 height 11
paste input "10029"
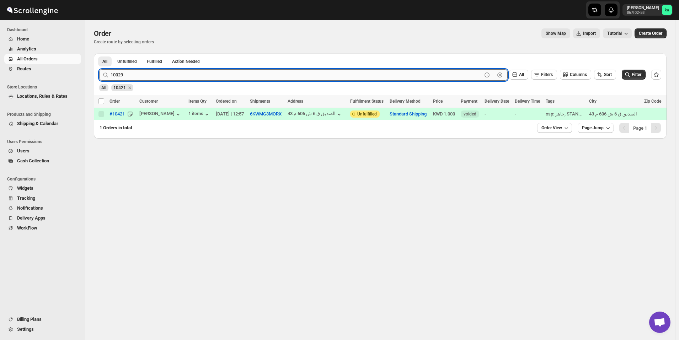
type input "10029"
click at [99, 53] on button "Submit" at bounding box center [109, 56] width 20 height 7
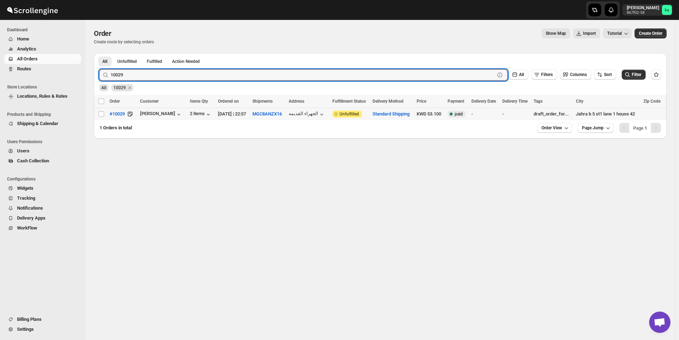
click at [102, 114] on input "Select order" at bounding box center [101, 114] width 6 height 6
checkbox input "true"
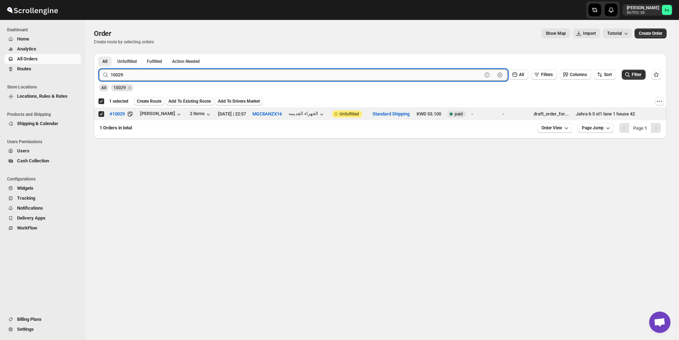
click at [194, 72] on input "10029" at bounding box center [296, 74] width 371 height 11
paste input "251"
type input "10251"
click at [99, 53] on button "Submit" at bounding box center [109, 56] width 20 height 7
click at [100, 115] on input "Select order" at bounding box center [101, 114] width 6 height 6
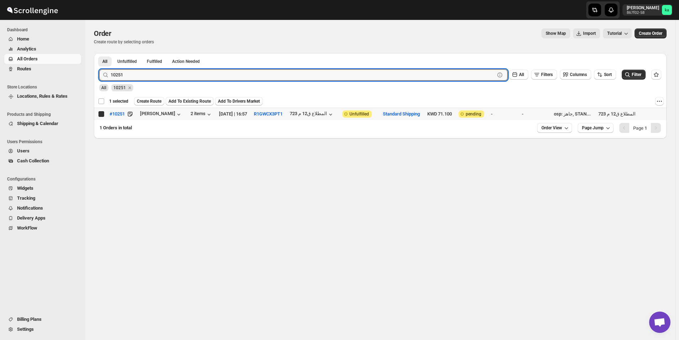
checkbox input "true"
checkbox input "false"
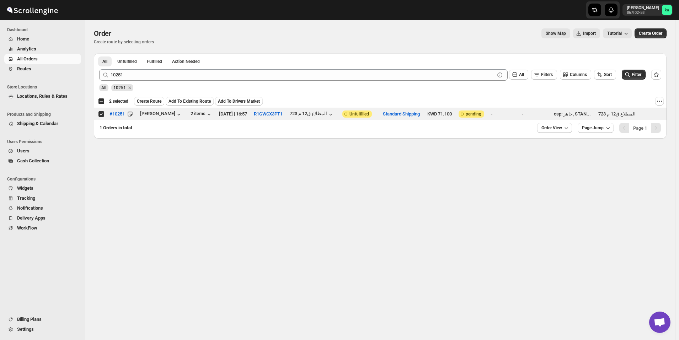
click at [156, 69] on div "10251 Clear All Filters Columns Sort Filter" at bounding box center [377, 72] width 568 height 17
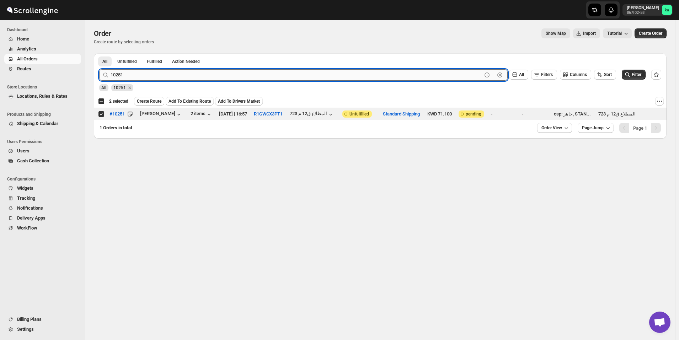
click at [155, 71] on input "10251" at bounding box center [296, 74] width 371 height 11
paste input "446"
type input "10446"
click at [99, 53] on button "Submit" at bounding box center [109, 56] width 20 height 7
click at [101, 114] on input "Select order" at bounding box center [101, 114] width 6 height 6
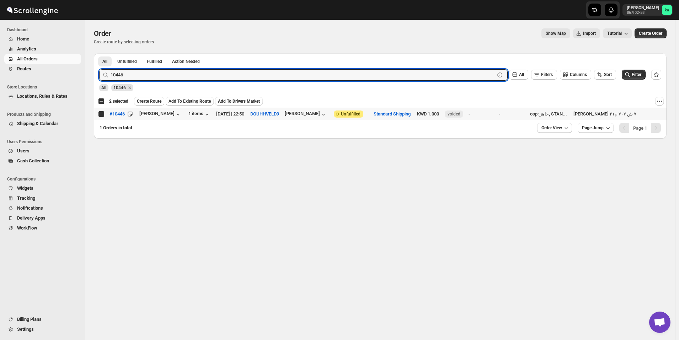
checkbox input "true"
click at [159, 74] on input "10446" at bounding box center [296, 74] width 371 height 11
paste input "08"
type input "10408"
click at [99, 53] on button "Submit" at bounding box center [109, 56] width 20 height 7
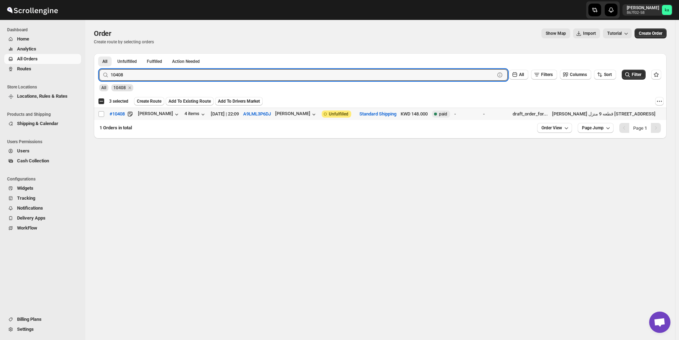
click at [101, 114] on input "Select order" at bounding box center [101, 114] width 6 height 6
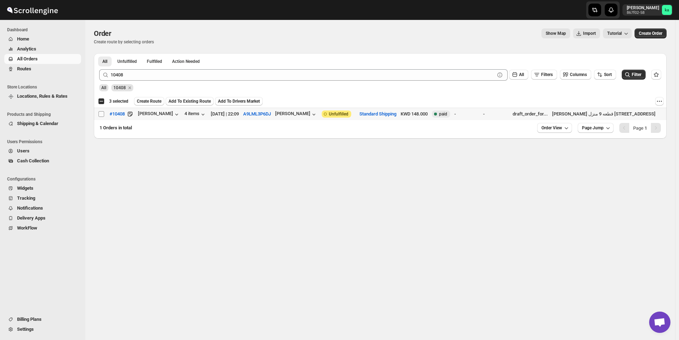
click at [101, 113] on input "Select order" at bounding box center [101, 114] width 6 height 6
checkbox input "true"
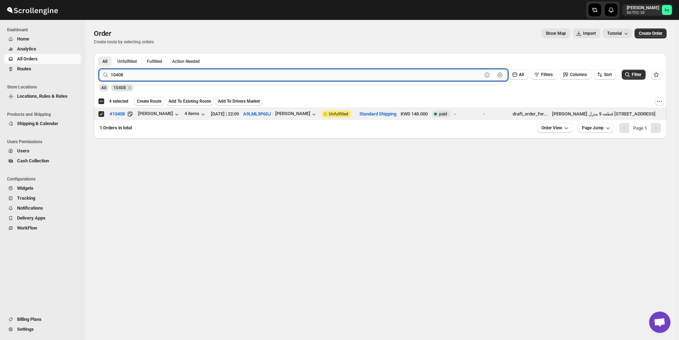
click at [194, 74] on input "10408" at bounding box center [296, 74] width 371 height 11
paste input "53"
type input "10453"
click at [99, 53] on button "Submit" at bounding box center [109, 56] width 20 height 7
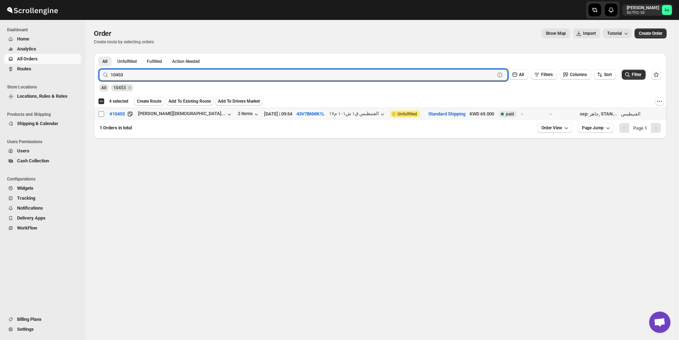
click at [100, 114] on input "Select order" at bounding box center [101, 114] width 6 height 6
checkbox input "true"
click at [188, 79] on input "10453" at bounding box center [296, 74] width 371 height 11
paste input "07"
type input "10407"
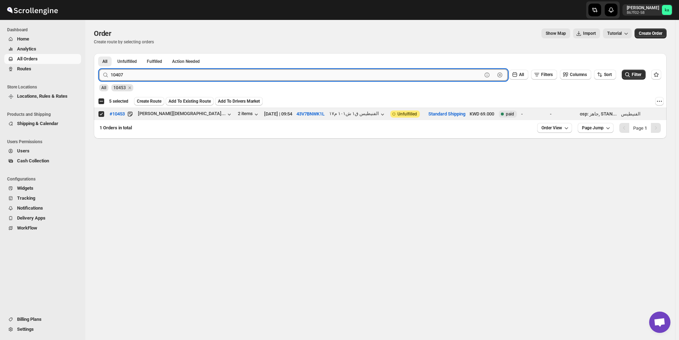
click at [99, 53] on button "Submit" at bounding box center [109, 56] width 20 height 7
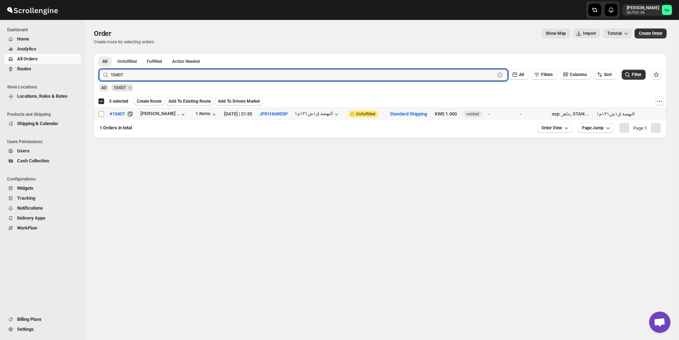
click at [98, 116] on input "Select order" at bounding box center [101, 114] width 6 height 6
checkbox input "true"
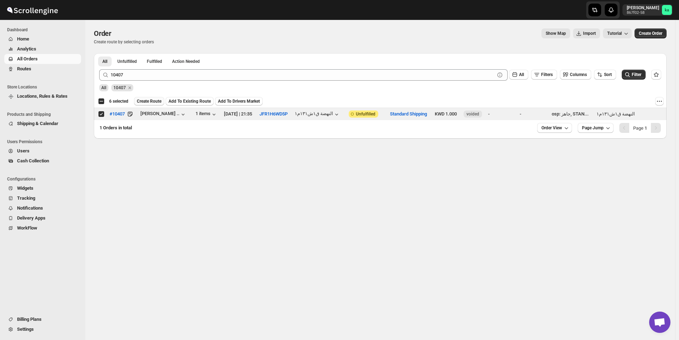
click at [150, 103] on span "Create Route" at bounding box center [149, 101] width 25 height 6
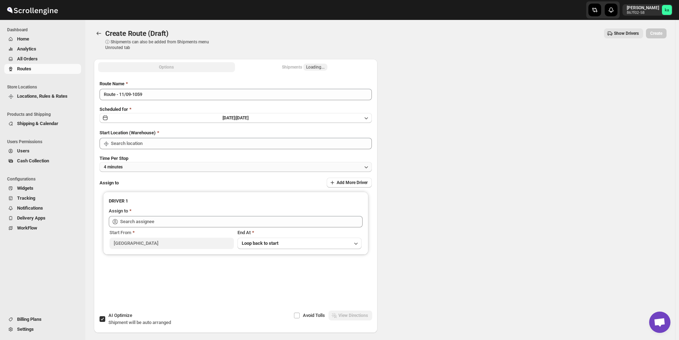
type input "Kuwait City"
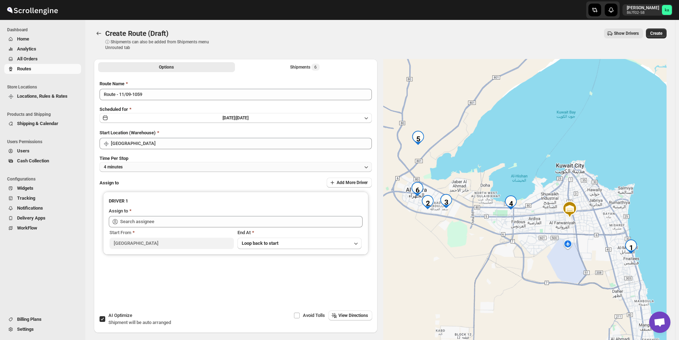
click at [140, 164] on button "4 minutes" at bounding box center [236, 167] width 272 height 10
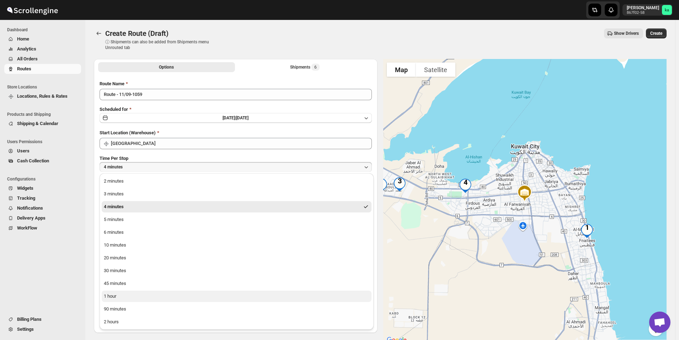
click at [131, 298] on button "1 hour" at bounding box center [237, 296] width 270 height 11
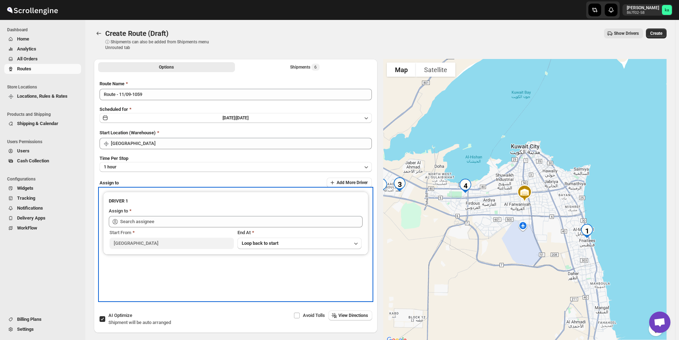
click at [149, 227] on div "Start From Kuwait City End At Loop back to start" at bounding box center [236, 238] width 254 height 22
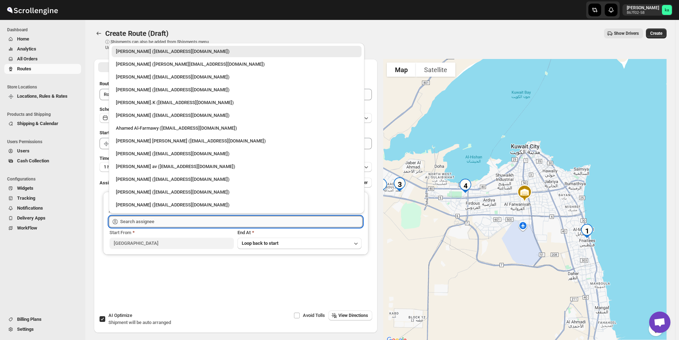
click at [148, 219] on input "text" at bounding box center [241, 221] width 242 height 11
click at [146, 178] on div "Mohammad chand (mohdqabid@gmail.com)" at bounding box center [236, 179] width 241 height 7
type input "Mohammad chand (mohdqabid@gmail.com)"
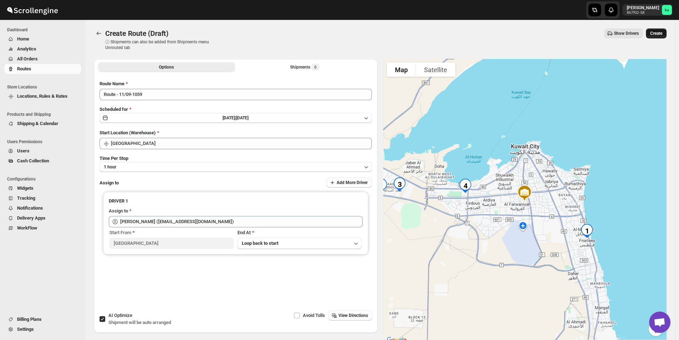
click at [661, 34] on span "Create" at bounding box center [656, 34] width 12 height 6
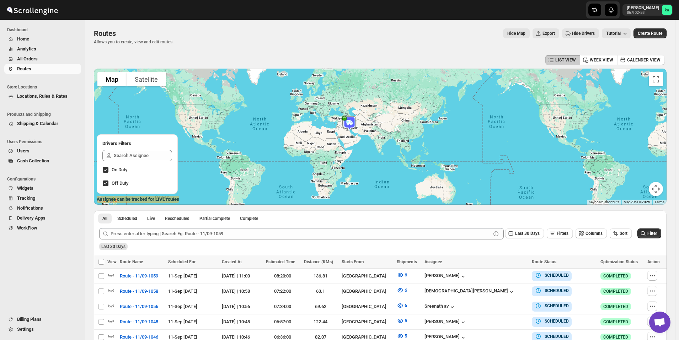
click at [46, 58] on span "All Orders" at bounding box center [48, 58] width 63 height 7
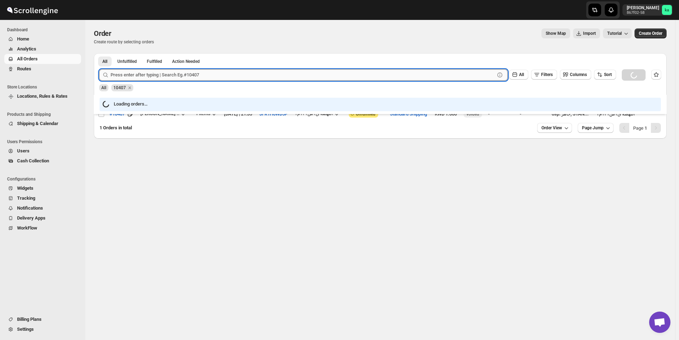
click at [169, 78] on input "text" at bounding box center [303, 74] width 384 height 11
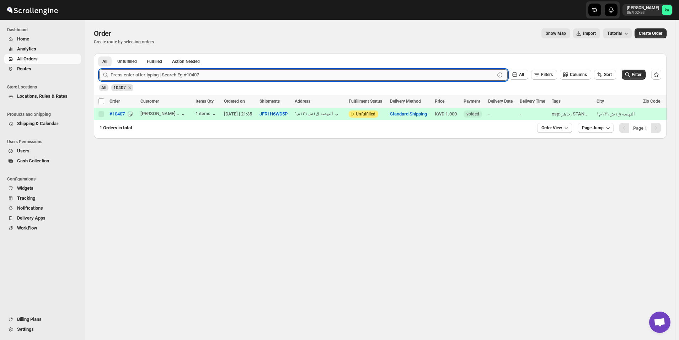
paste input "10432"
type input "10432"
click at [99, 53] on button "Submit" at bounding box center [109, 56] width 20 height 7
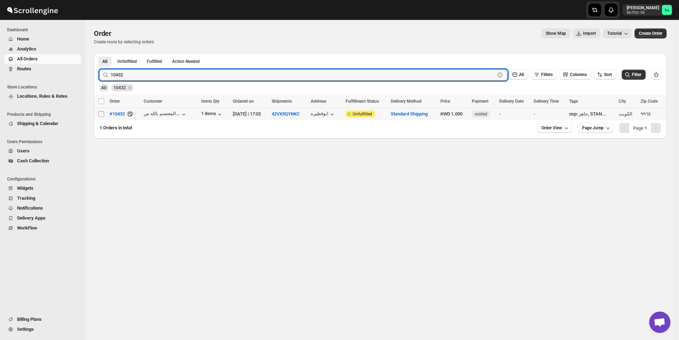
click at [100, 114] on input "Select order" at bounding box center [101, 114] width 6 height 6
checkbox input "true"
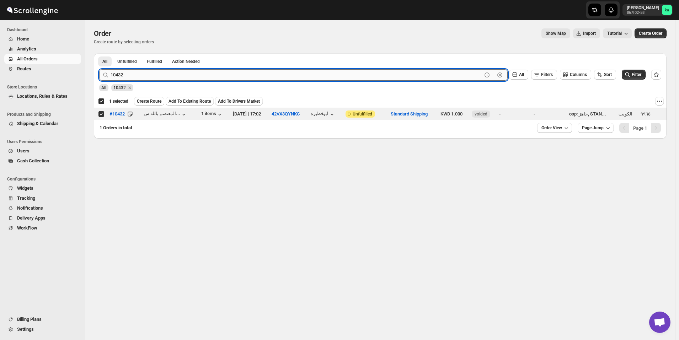
click at [185, 73] on input "10432" at bounding box center [296, 74] width 371 height 11
paste input "374"
type input "10374"
click at [99, 53] on button "Submit" at bounding box center [109, 56] width 20 height 7
click at [100, 112] on input "Select order" at bounding box center [101, 114] width 6 height 6
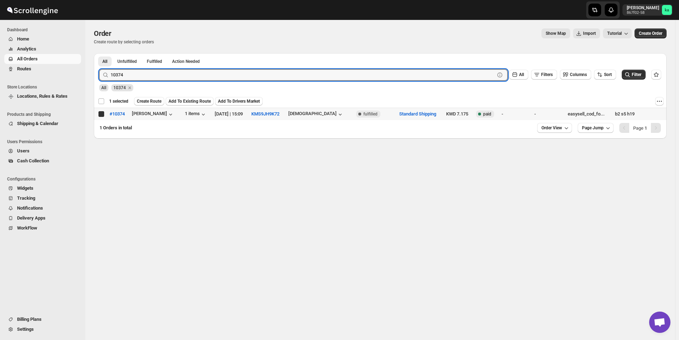
checkbox input "true"
checkbox input "false"
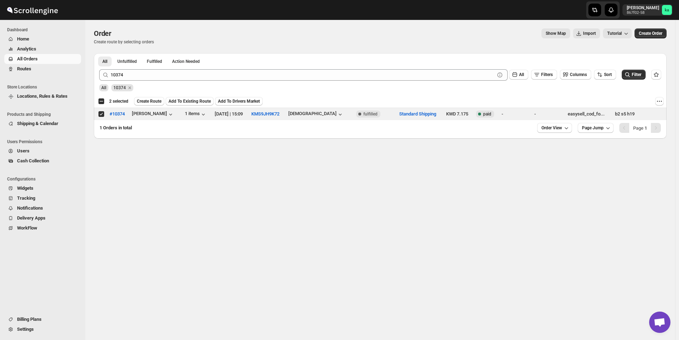
click at [195, 82] on div "All 10374" at bounding box center [378, 85] width 565 height 14
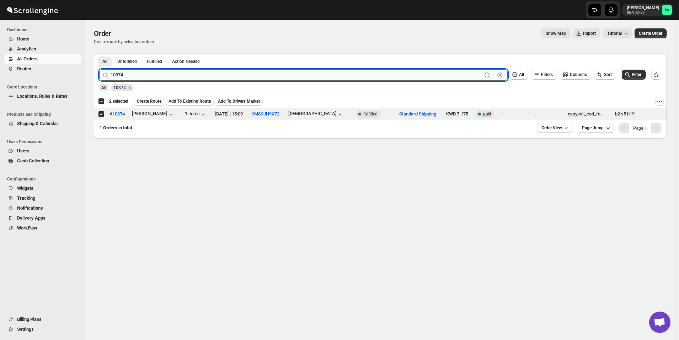
click at [195, 74] on input "10374" at bounding box center [296, 74] width 371 height 11
paste input "89"
type input "10389"
click at [99, 53] on button "Submit" at bounding box center [109, 56] width 20 height 7
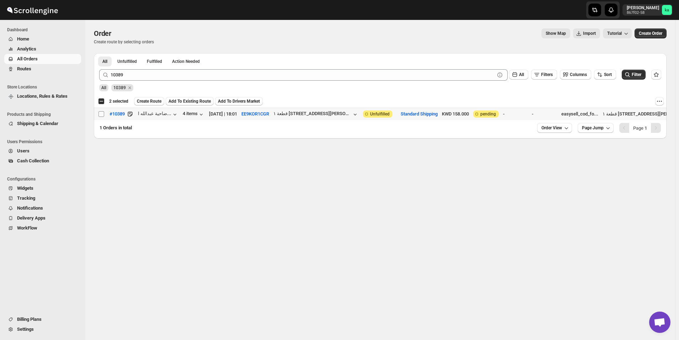
click at [101, 115] on input "Select order" at bounding box center [101, 114] width 6 height 6
checkbox input "true"
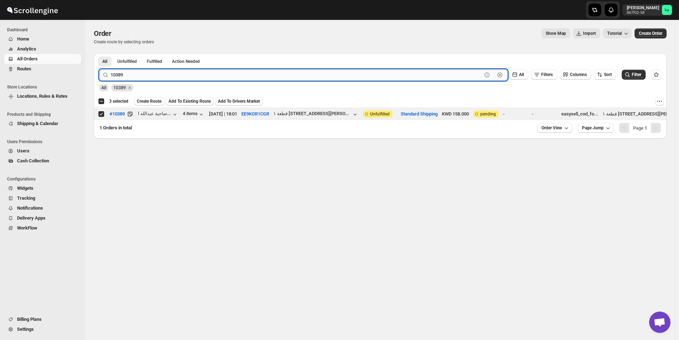
click at [183, 76] on input "10389" at bounding box center [296, 74] width 371 height 11
paste input "418"
type input "10418"
click at [99, 53] on button "Submit" at bounding box center [109, 56] width 20 height 7
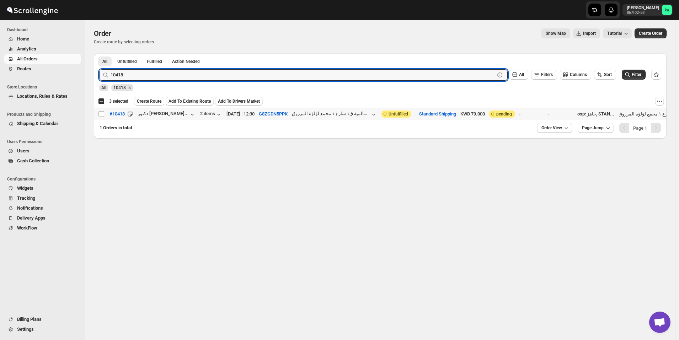
click at [102, 114] on input "Select order" at bounding box center [101, 114] width 6 height 6
checkbox input "true"
click at [204, 80] on input "10418" at bounding box center [296, 74] width 371 height 11
paste input "22"
type input "10422"
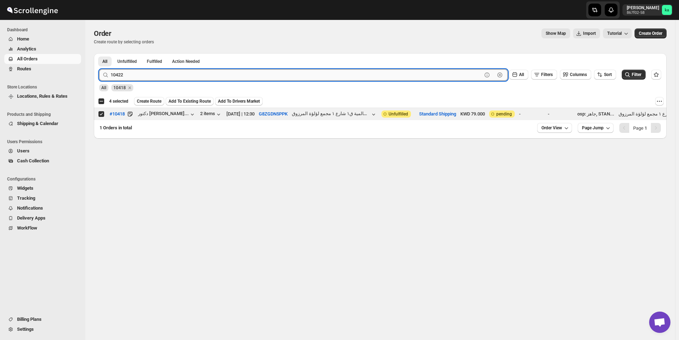
click at [99, 53] on button "Submit" at bounding box center [109, 56] width 20 height 7
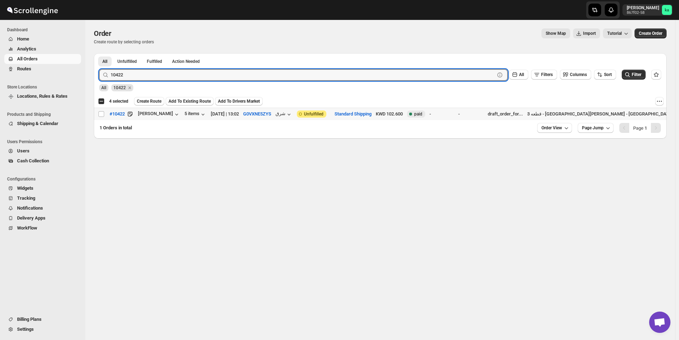
click at [101, 115] on input "Select order" at bounding box center [101, 114] width 6 height 6
checkbox input "true"
click at [185, 72] on input "10422" at bounding box center [296, 74] width 371 height 11
paste input "515"
type input "10515"
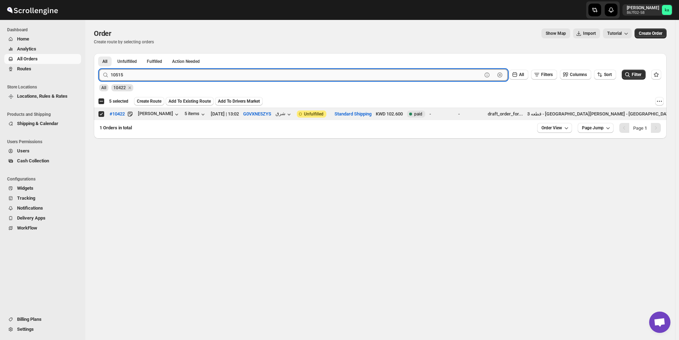
click at [99, 53] on button "Submit" at bounding box center [109, 56] width 20 height 7
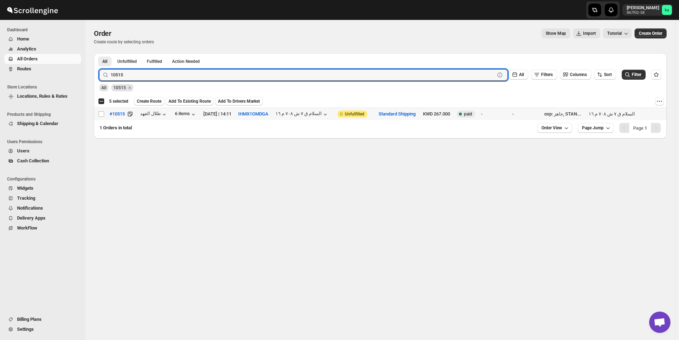
click at [102, 114] on input "Select order" at bounding box center [101, 114] width 6 height 6
checkbox input "true"
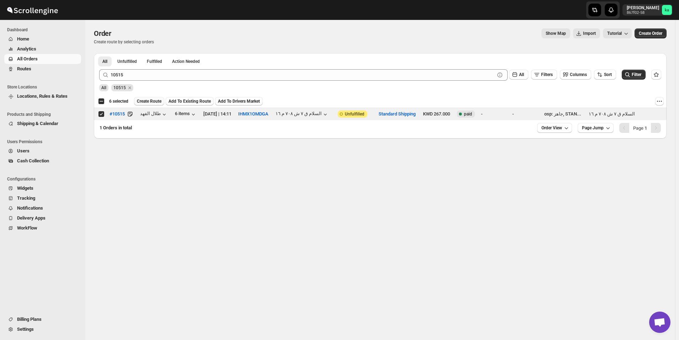
click at [149, 100] on span "Create Route" at bounding box center [149, 101] width 25 height 6
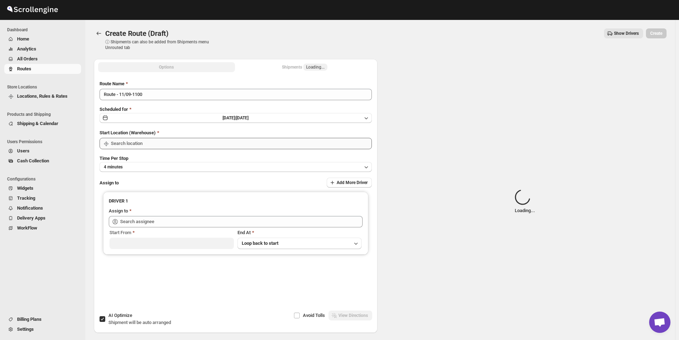
type input "Kuwait City"
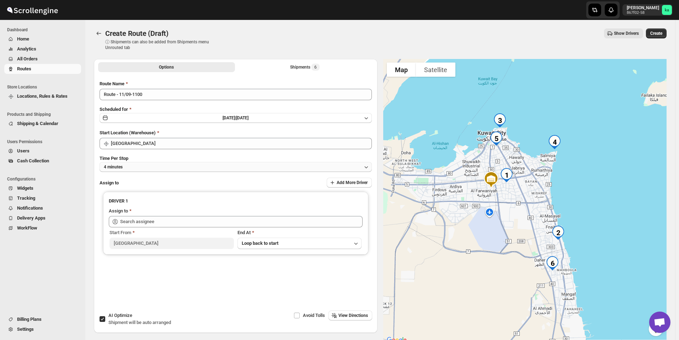
click at [138, 167] on button "4 minutes" at bounding box center [236, 167] width 272 height 10
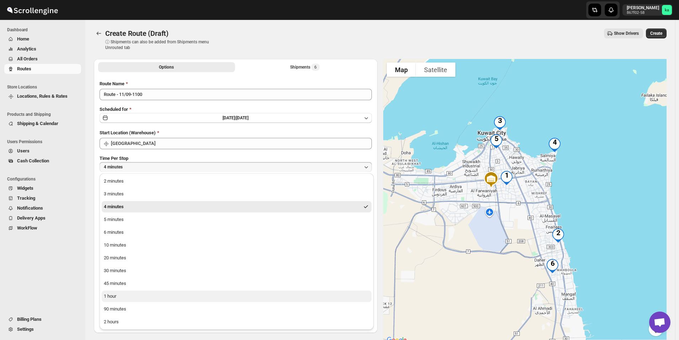
click at [132, 293] on button "1 hour" at bounding box center [237, 296] width 270 height 11
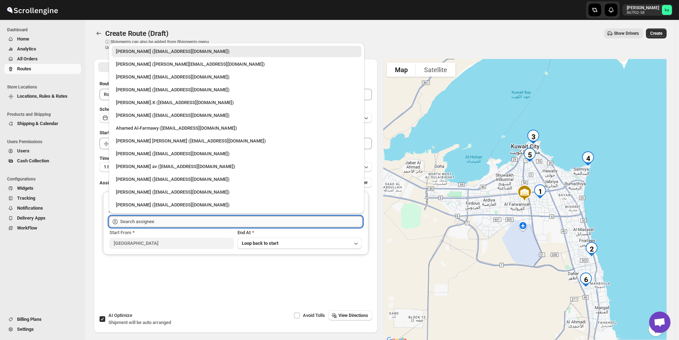
click at [150, 220] on input "text" at bounding box center [241, 221] width 242 height 11
click at [144, 128] on div "Ahamed Al-Farmawy (m.farmawy510@gmail.com)" at bounding box center [236, 128] width 241 height 7
type input "Ahamed Al-Farmawy (m.farmawy510@gmail.com)"
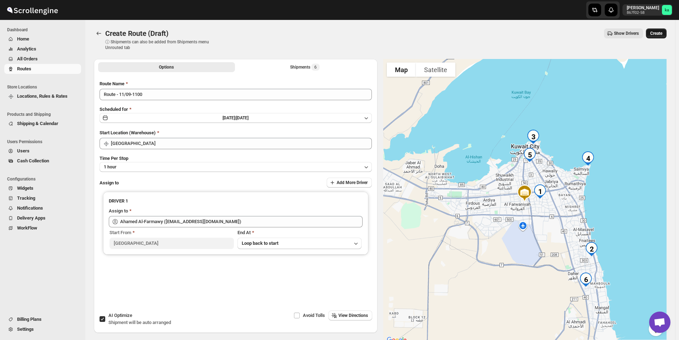
click at [666, 34] on button "Create" at bounding box center [656, 33] width 21 height 10
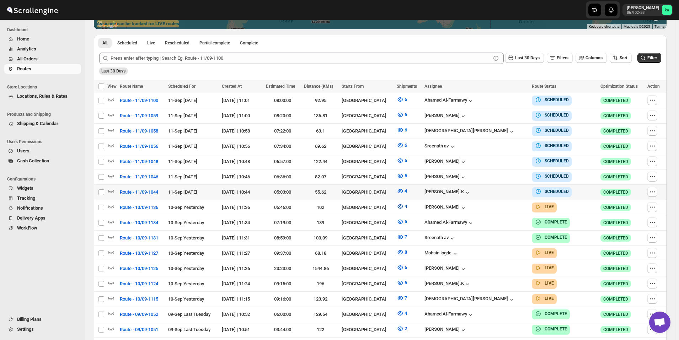
scroll to position [178, 0]
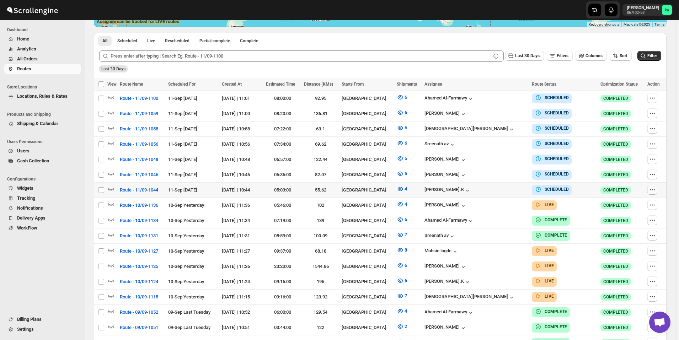
click at [652, 188] on icon "button" at bounding box center [652, 189] width 7 height 7
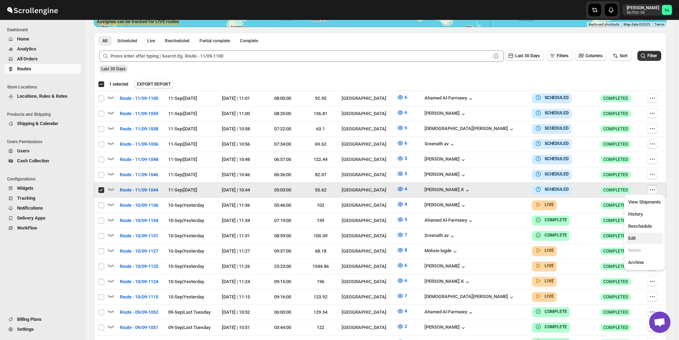
click at [639, 241] on span "Edit" at bounding box center [644, 238] width 33 height 7
checkbox input "false"
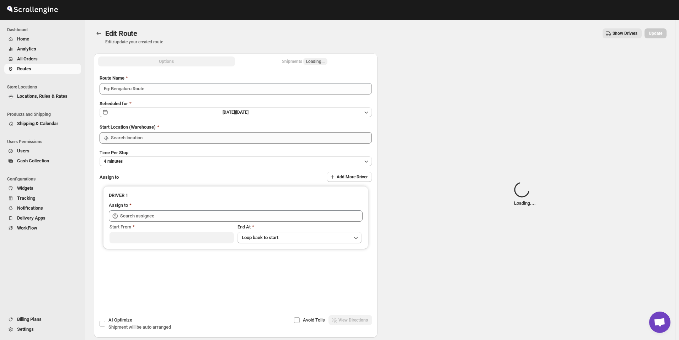
type input "Route - 11/09-1044"
type input "Kuwait City"
type input "Muhammed Ramees.K (rameesrami2680@gmail.com)"
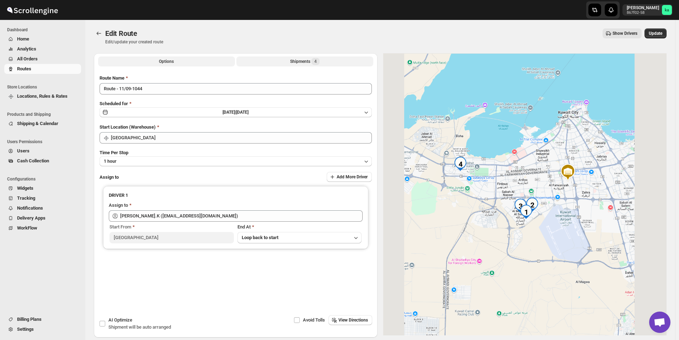
click at [296, 65] on div "Shipments 4" at bounding box center [305, 61] width 30 height 7
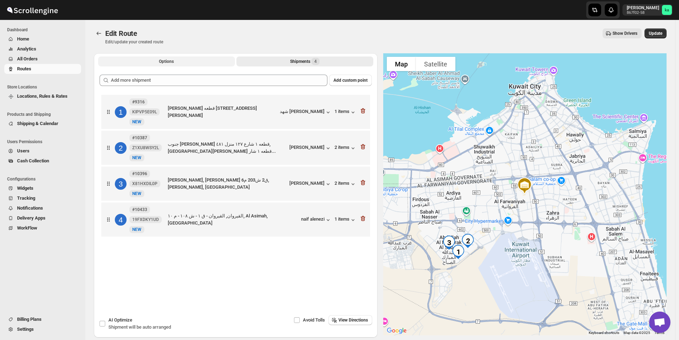
click at [181, 62] on button "Options" at bounding box center [166, 62] width 137 height 10
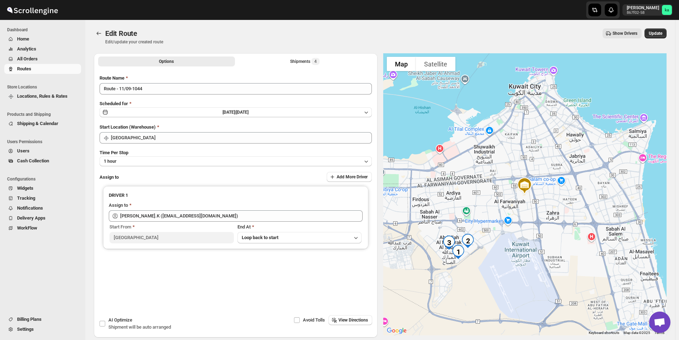
click at [35, 62] on span "All Orders" at bounding box center [48, 58] width 63 height 7
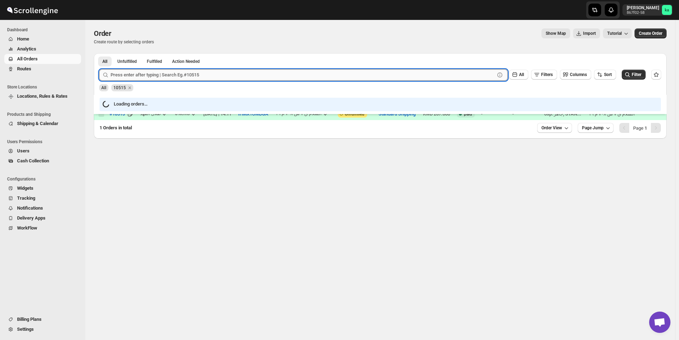
click at [161, 76] on input "text" at bounding box center [303, 74] width 384 height 11
paste input "96598986690"
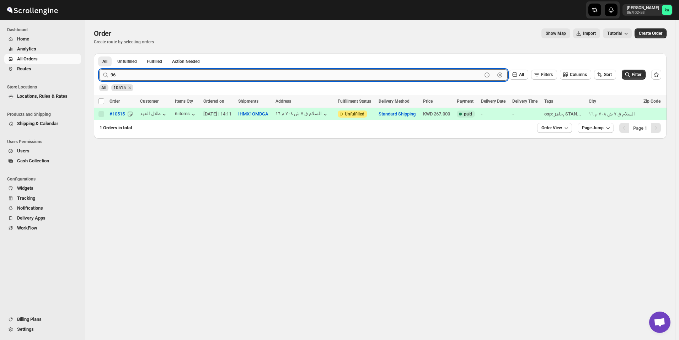
type input "9"
click at [182, 77] on input "text" at bounding box center [303, 74] width 384 height 11
click at [182, 72] on input "text" at bounding box center [303, 74] width 384 height 11
paste input "10382"
type input "10382"
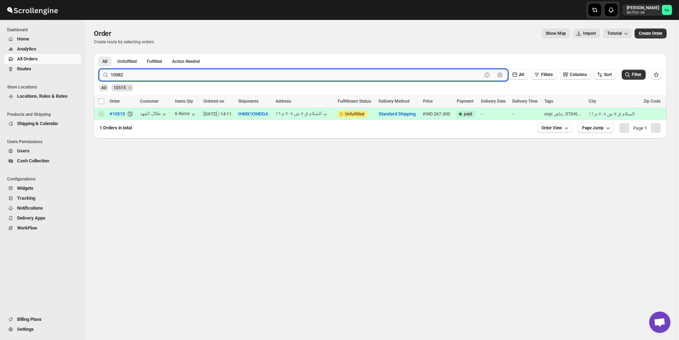
click at [99, 53] on button "Submit" at bounding box center [109, 56] width 20 height 7
click at [42, 69] on span "Routes" at bounding box center [48, 68] width 63 height 7
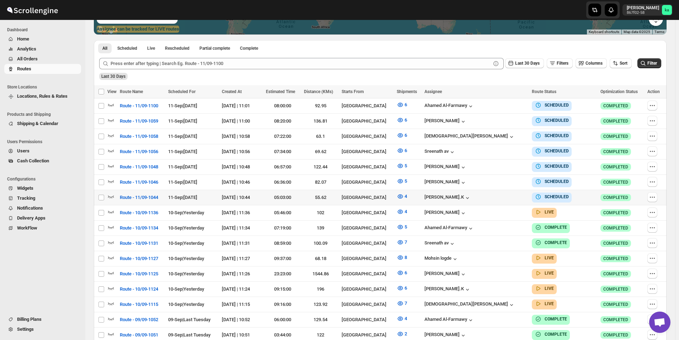
scroll to position [178, 0]
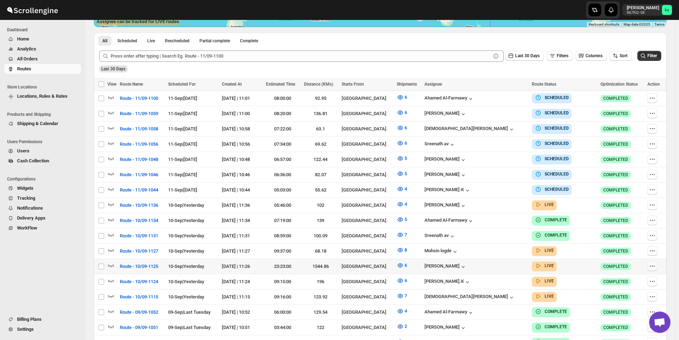
click at [652, 263] on icon "button" at bounding box center [652, 266] width 7 height 7
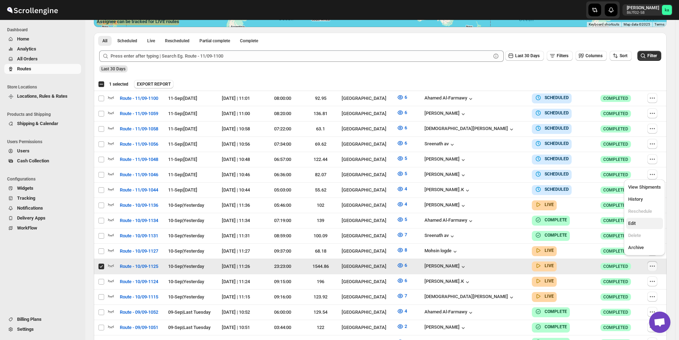
click at [639, 223] on span "Edit" at bounding box center [644, 223] width 33 height 7
checkbox input "false"
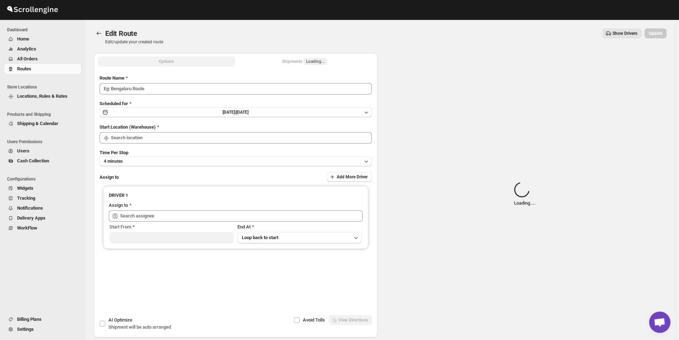
type input "Route - 10/09-1125"
type input "Kuwait City"
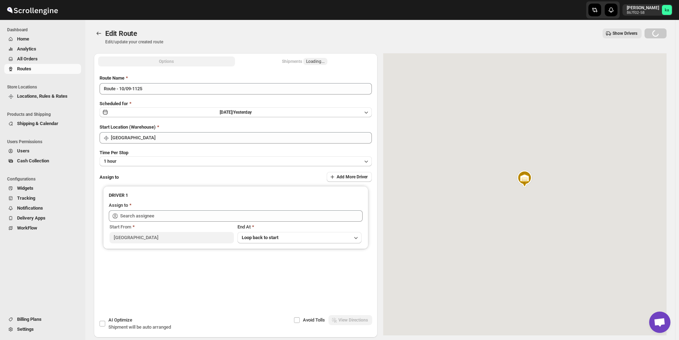
type input "Mohameed Ismayil (ismayil22110@gmail.com)"
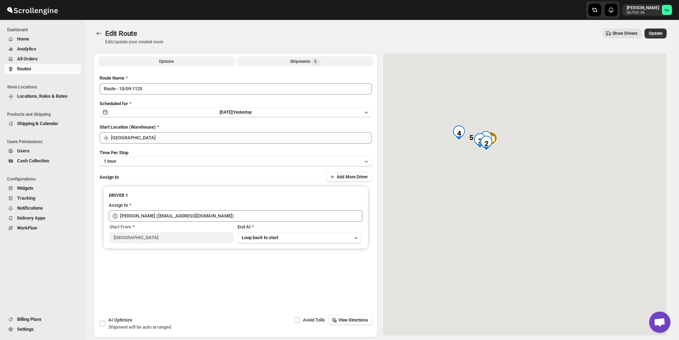
click at [304, 65] on div "Shipments 6" at bounding box center [305, 61] width 30 height 7
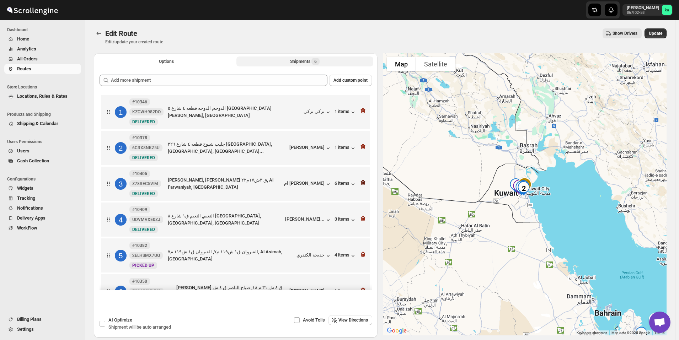
click at [361, 185] on icon "button" at bounding box center [362, 182] width 5 height 5
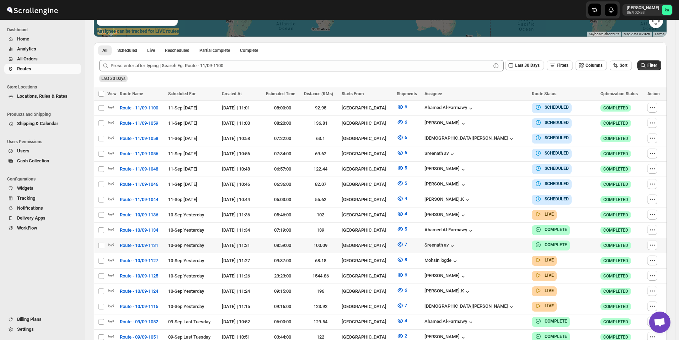
scroll to position [249, 0]
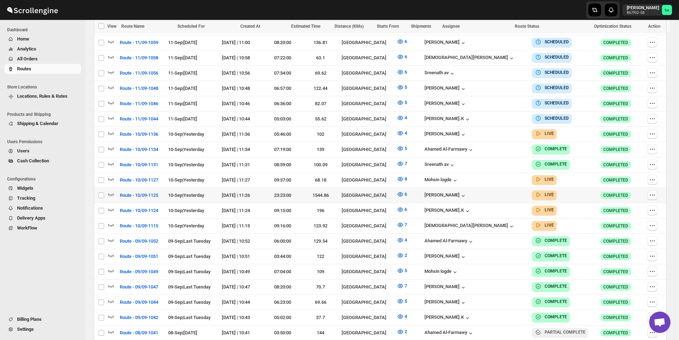
click at [656, 193] on icon "button" at bounding box center [652, 195] width 7 height 7
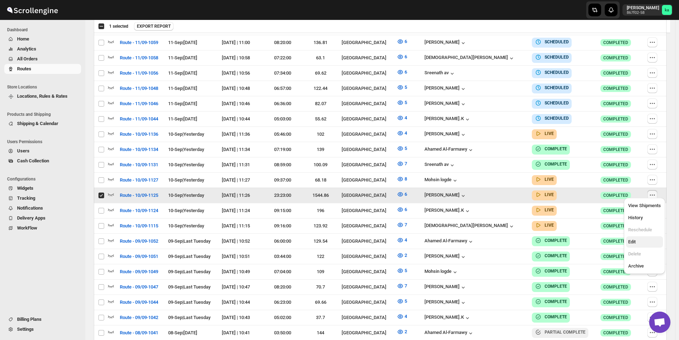
click at [643, 240] on span "Edit" at bounding box center [644, 242] width 33 height 7
checkbox input "false"
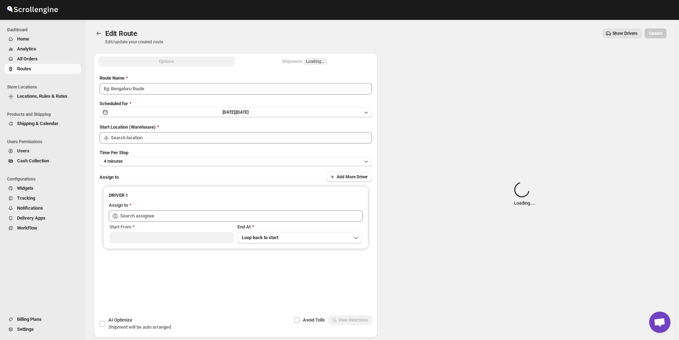
type input "Route - 10/09-1125"
type input "Kuwait City"
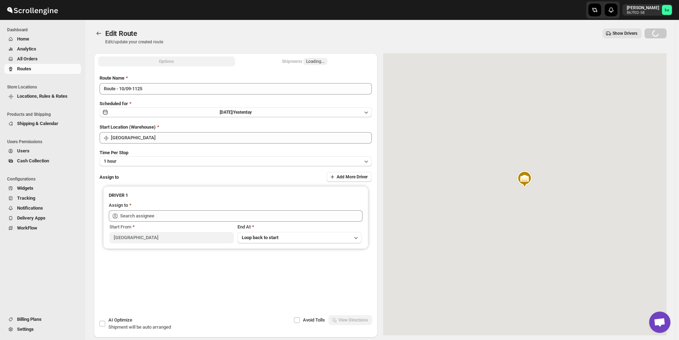
type input "Mohameed Ismayil (ismayil22110@gmail.com)"
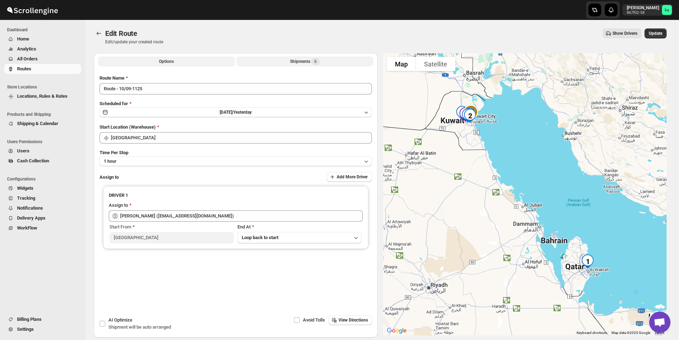
click at [308, 61] on div "Shipments 6" at bounding box center [305, 61] width 30 height 7
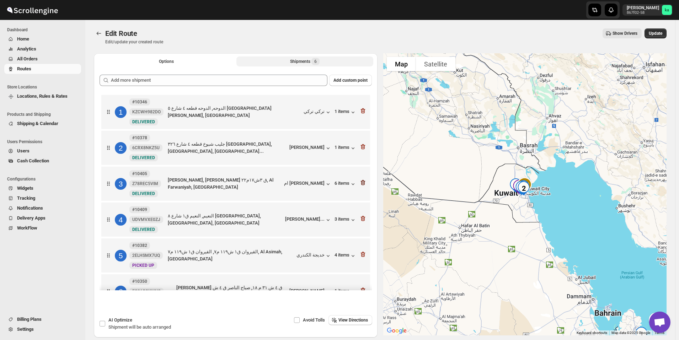
click at [361, 184] on icon "button" at bounding box center [362, 182] width 7 height 7
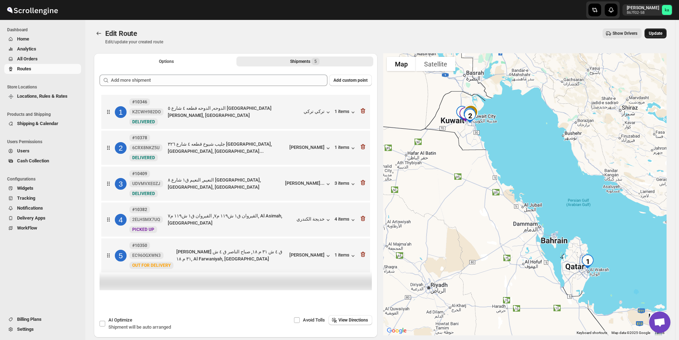
click at [666, 31] on button "Update" at bounding box center [655, 33] width 22 height 10
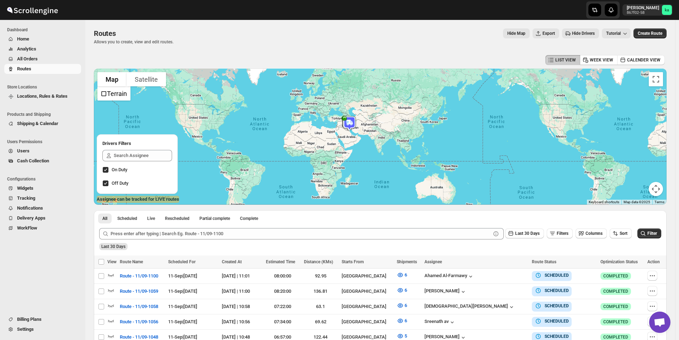
click at [57, 58] on span "All Orders" at bounding box center [48, 58] width 63 height 7
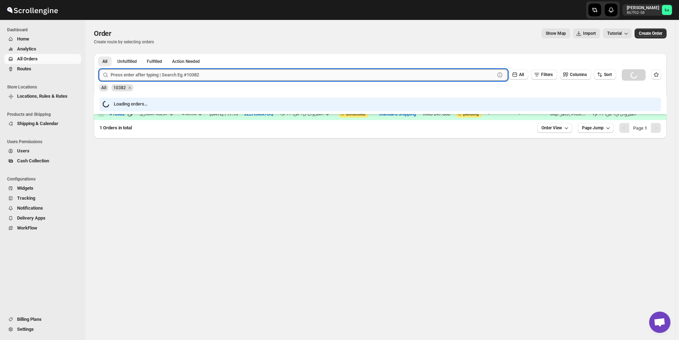
click at [154, 75] on input "text" at bounding box center [303, 74] width 384 height 11
paste input "10405"
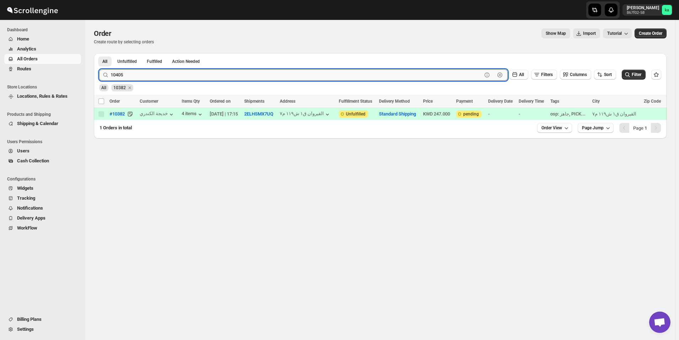
type input "10405"
click at [99, 53] on button "Submit" at bounding box center [109, 56] width 20 height 7
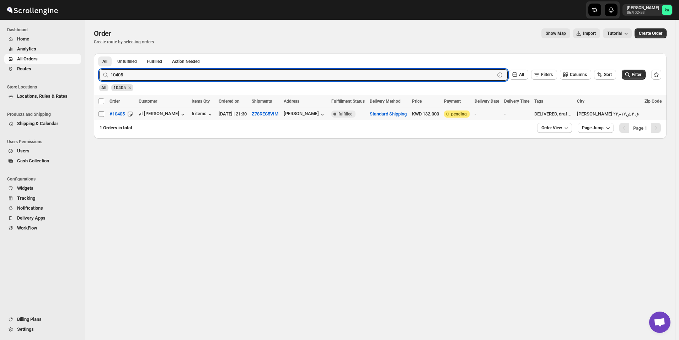
click at [102, 116] on input "Select order" at bounding box center [101, 114] width 6 height 6
checkbox input "true"
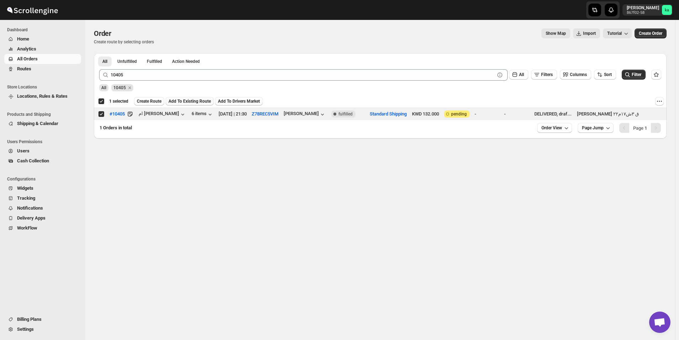
click at [188, 102] on span "Add To Existing Route" at bounding box center [189, 101] width 42 height 6
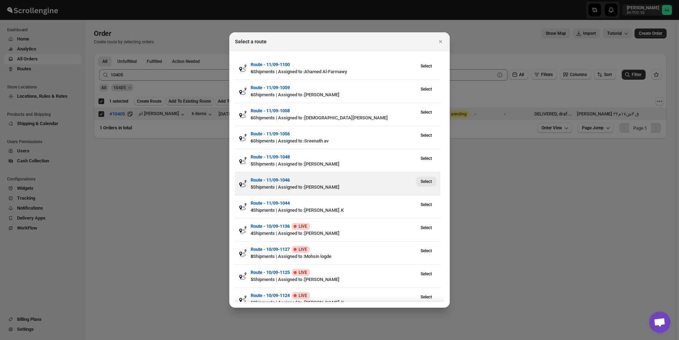
click at [431, 182] on span "Select" at bounding box center [425, 182] width 11 height 6
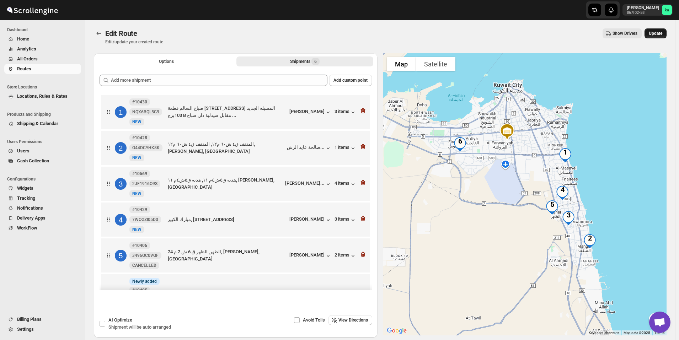
click at [666, 34] on button "Update" at bounding box center [655, 33] width 22 height 10
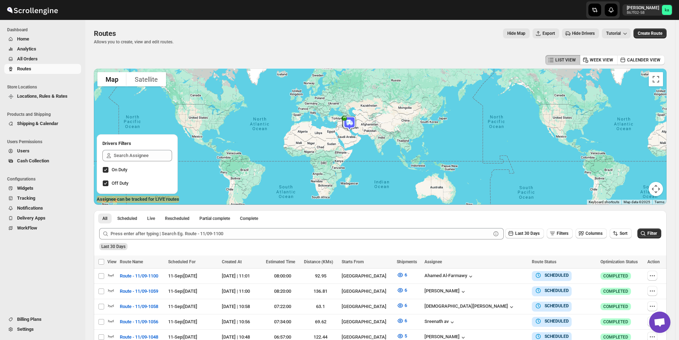
click at [36, 55] on button "All Orders" at bounding box center [42, 59] width 77 height 10
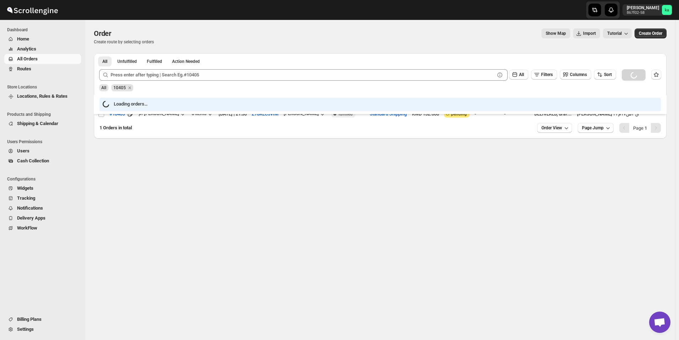
click at [35, 70] on span "Routes" at bounding box center [48, 68] width 63 height 7
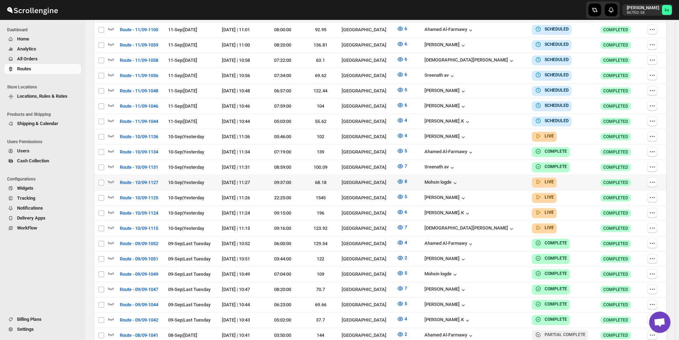
scroll to position [249, 0]
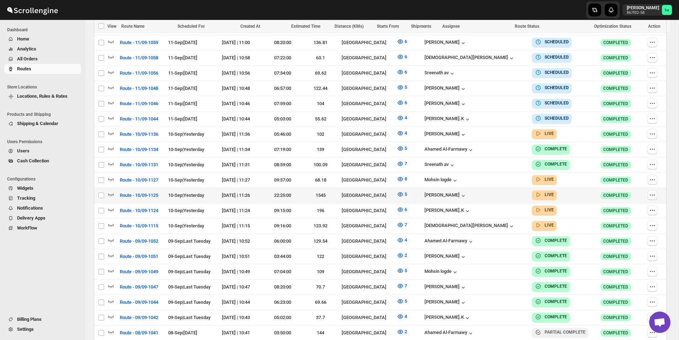
click at [653, 192] on icon "button" at bounding box center [652, 195] width 7 height 7
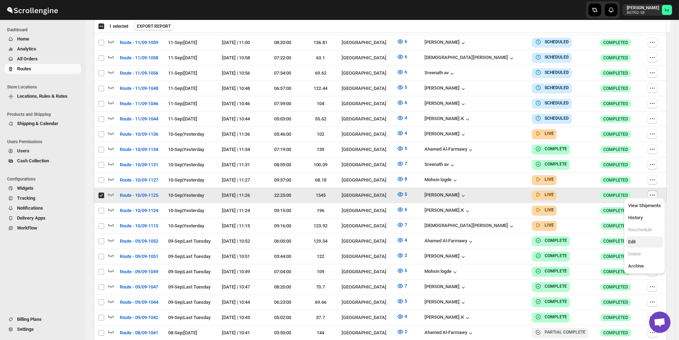
click at [641, 242] on span "Edit" at bounding box center [644, 242] width 33 height 7
checkbox input "false"
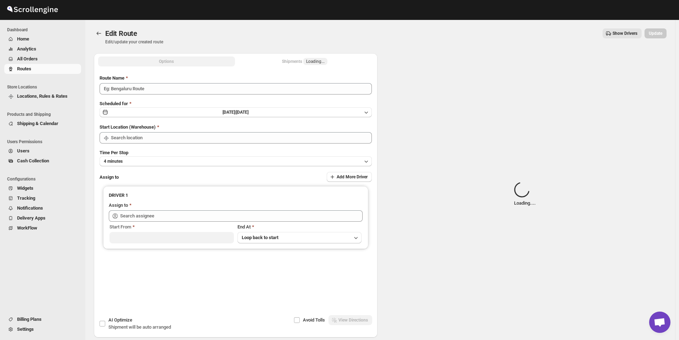
type input "Route - 10/09-1125"
type input "Kuwait City"
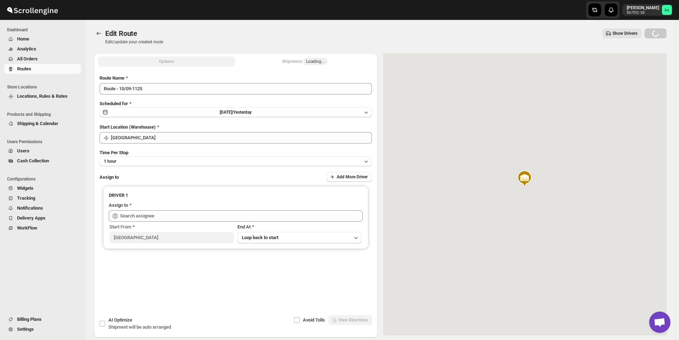
type input "Mohameed Ismayil (ismayil22110@gmail.com)"
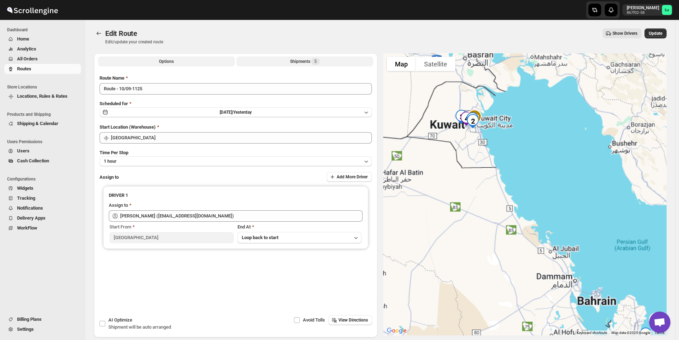
click at [317, 63] on span "5" at bounding box center [315, 62] width 2 height 6
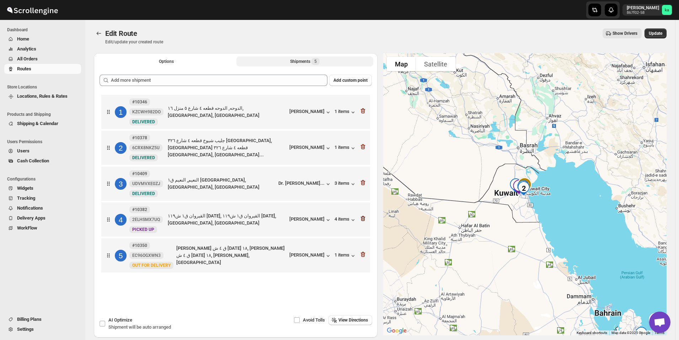
click at [365, 220] on icon "button" at bounding box center [362, 218] width 7 height 7
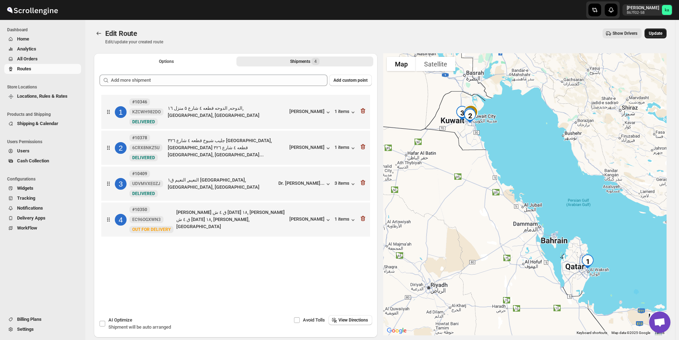
click at [661, 36] on span "Update" at bounding box center [656, 34] width 14 height 6
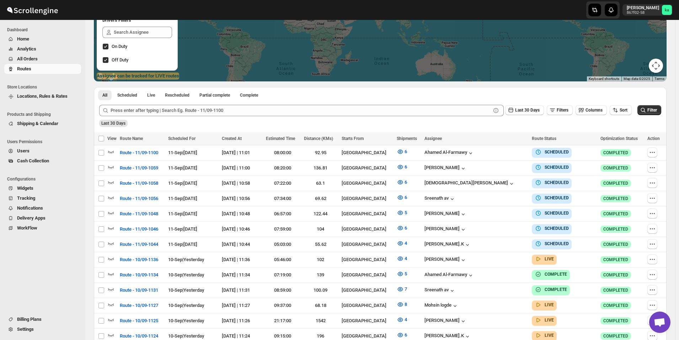
scroll to position [71, 0]
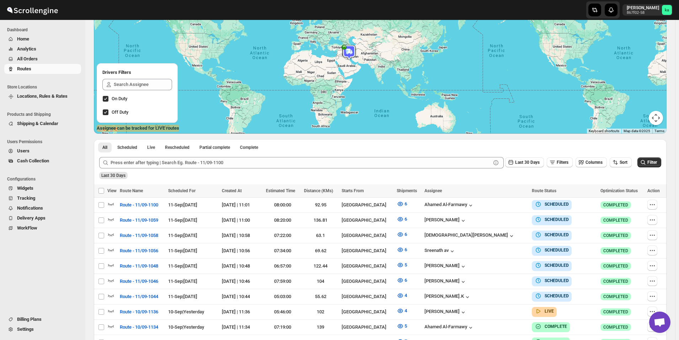
click at [45, 58] on span "All Orders" at bounding box center [48, 58] width 63 height 7
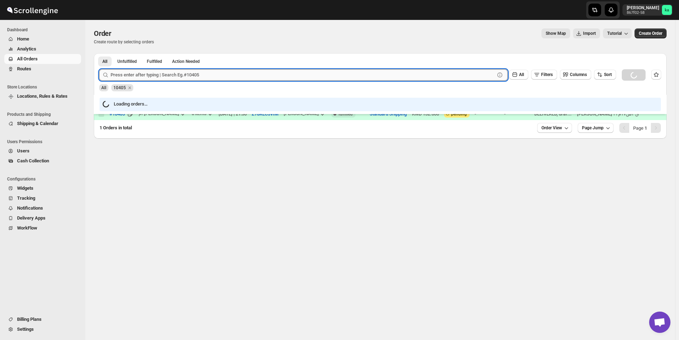
click at [166, 76] on input "text" at bounding box center [303, 74] width 384 height 11
paste input "10382"
type input "10382"
click at [99, 53] on button "Submit" at bounding box center [109, 56] width 20 height 7
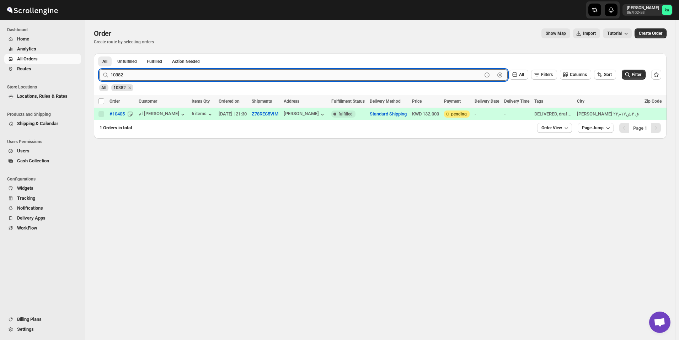
click at [99, 53] on button "Submit" at bounding box center [109, 56] width 20 height 7
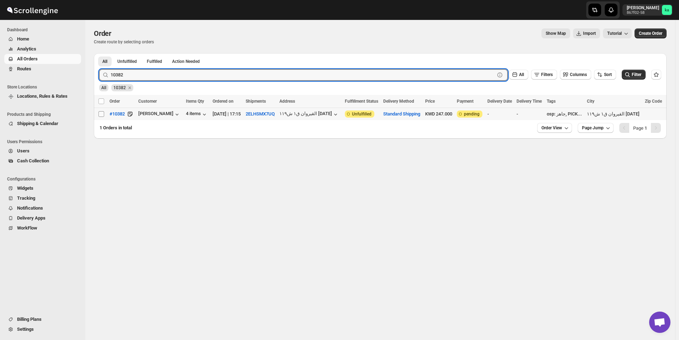
click at [100, 114] on input "Select order" at bounding box center [101, 114] width 6 height 6
checkbox input "true"
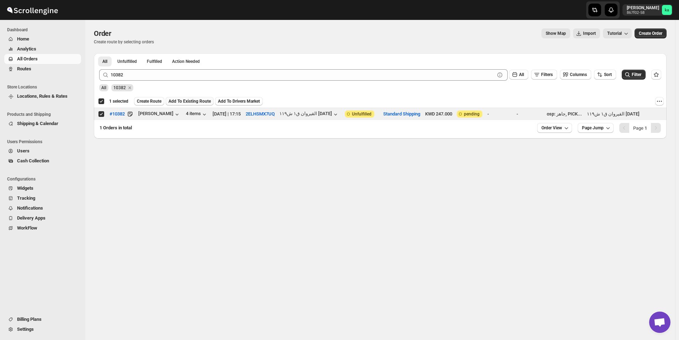
click at [185, 99] on span "Add To Existing Route" at bounding box center [189, 101] width 42 height 6
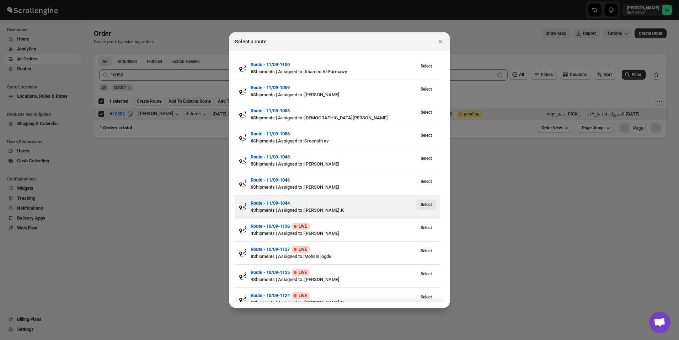
click at [429, 201] on button "Select" at bounding box center [426, 205] width 20 height 10
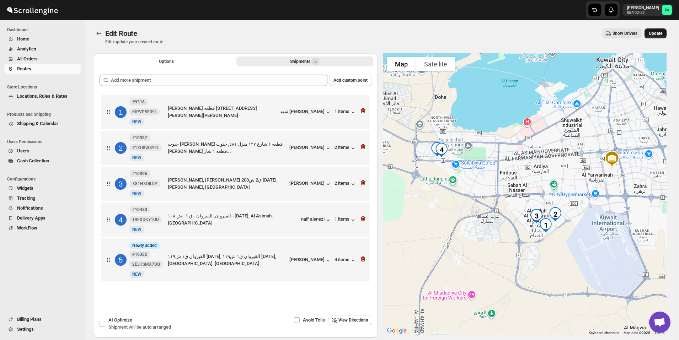
click at [666, 33] on button "Update" at bounding box center [655, 33] width 22 height 10
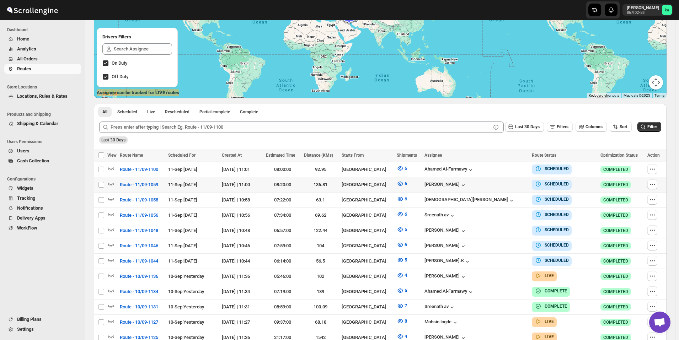
scroll to position [142, 0]
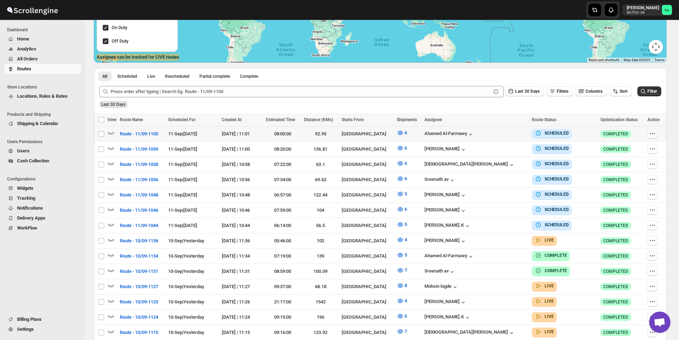
click at [652, 136] on icon "button" at bounding box center [652, 133] width 7 height 7
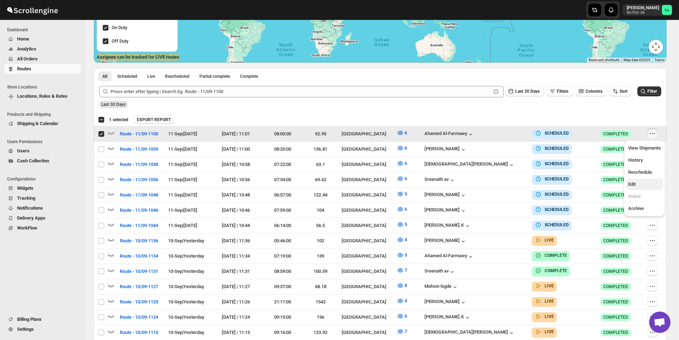
click at [641, 186] on span "Edit" at bounding box center [644, 184] width 33 height 7
checkbox input "false"
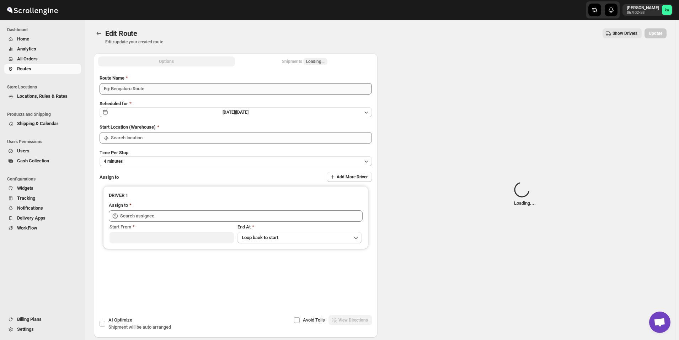
type input "Route - 11/09-1100"
type input "Kuwait City"
type input "Ahamed Al-Farmawy (m.farmawy510@gmail.com)"
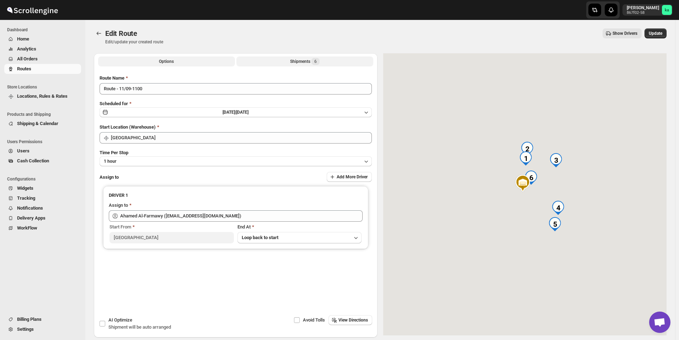
click at [305, 62] on div "Shipments 6" at bounding box center [305, 61] width 30 height 7
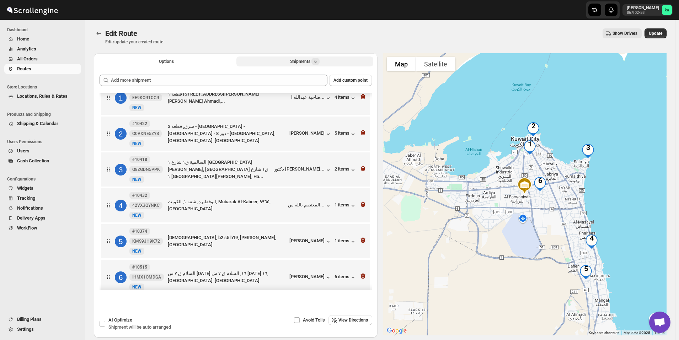
scroll to position [22, 0]
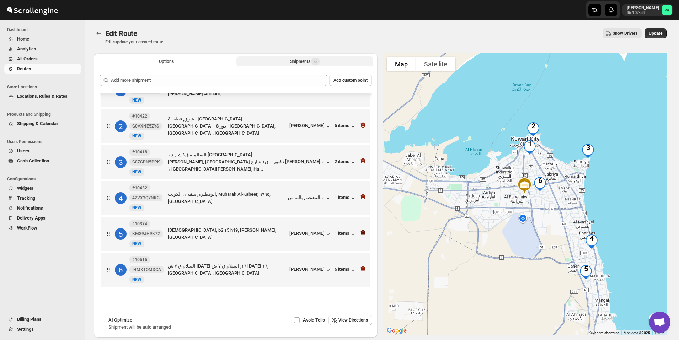
click at [363, 234] on icon "button" at bounding box center [362, 232] width 7 height 7
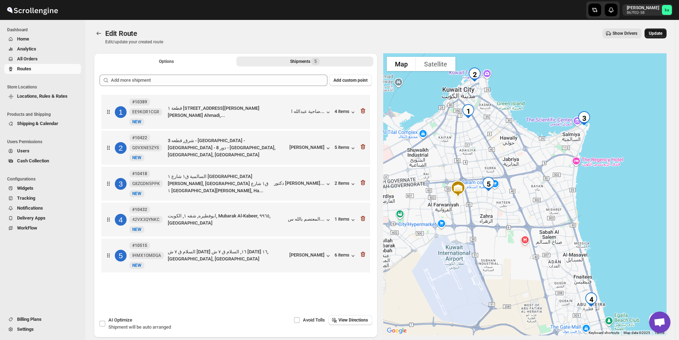
click at [666, 32] on button "Update" at bounding box center [655, 33] width 22 height 10
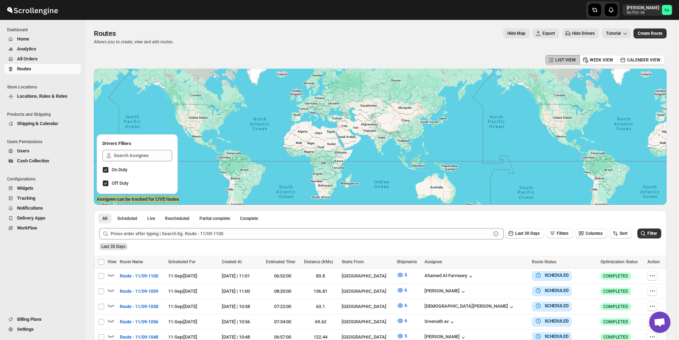
click at [40, 60] on span "All Orders" at bounding box center [48, 58] width 63 height 7
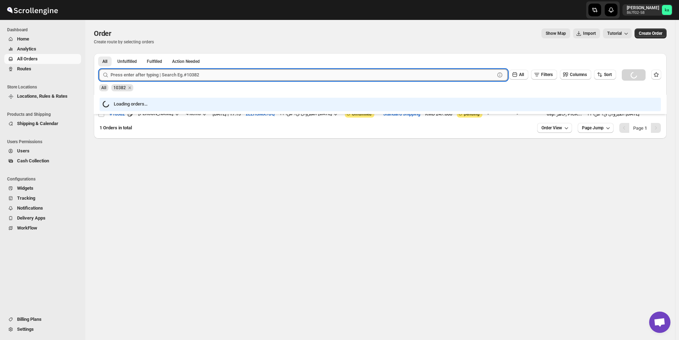
click at [143, 79] on input "text" at bounding box center [303, 74] width 384 height 11
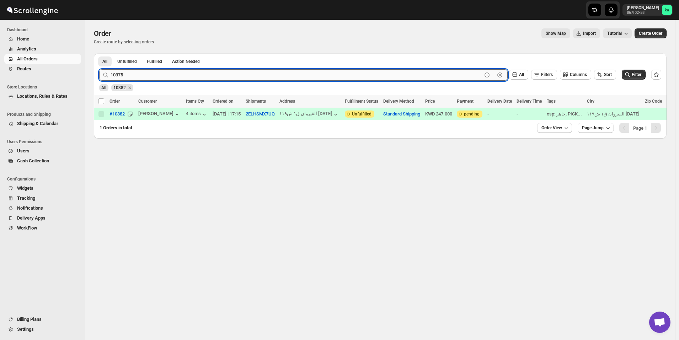
type input "10375"
click at [99, 53] on button "Submit" at bounding box center [109, 56] width 20 height 7
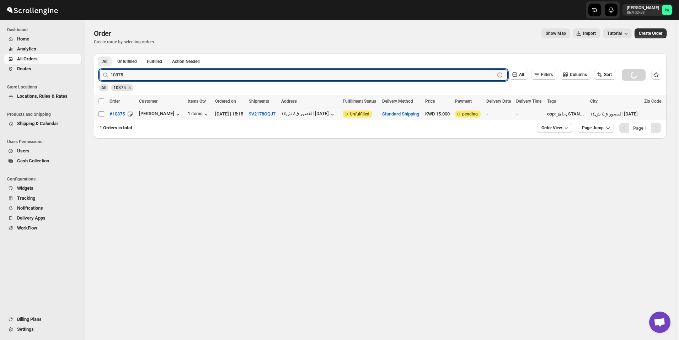
click at [102, 114] on input "Select order" at bounding box center [101, 114] width 6 height 6
checkbox input "true"
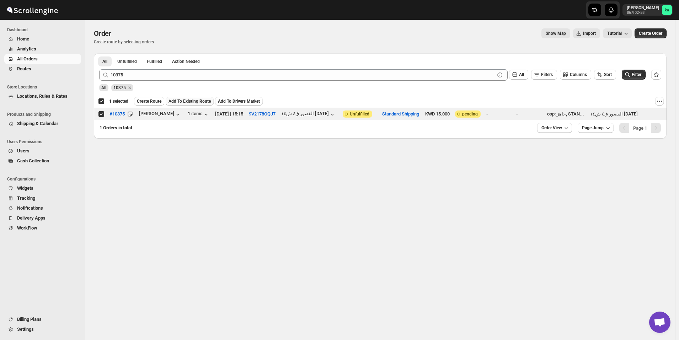
click at [191, 101] on span "Add To Existing Route" at bounding box center [189, 101] width 42 height 6
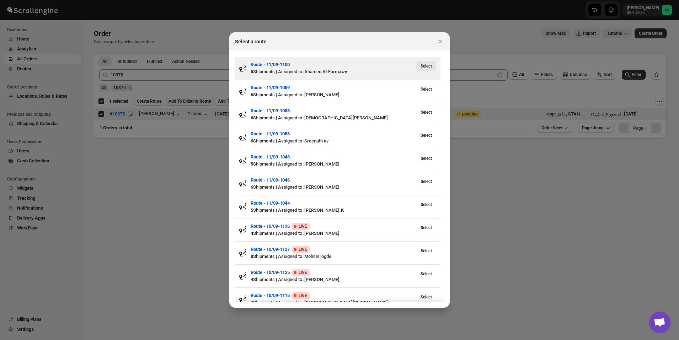
click at [433, 63] on button "Select" at bounding box center [426, 66] width 20 height 10
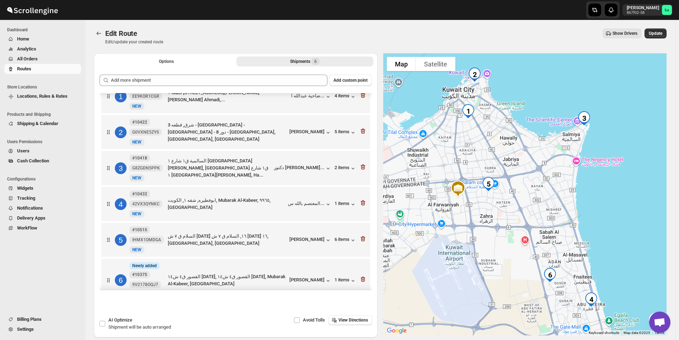
scroll to position [31, 0]
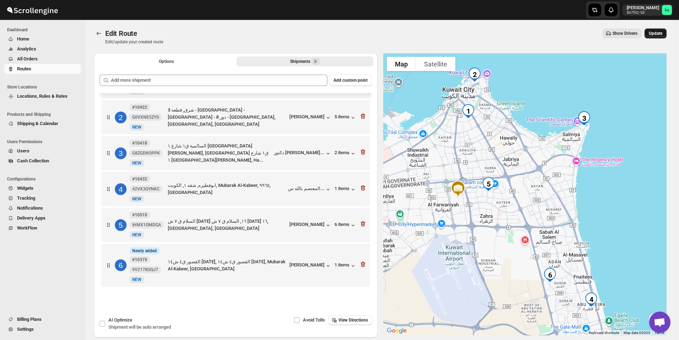
click at [659, 32] on span "Update" at bounding box center [656, 34] width 14 height 6
